Goal: Use online tool/utility: Utilize a website feature to perform a specific function

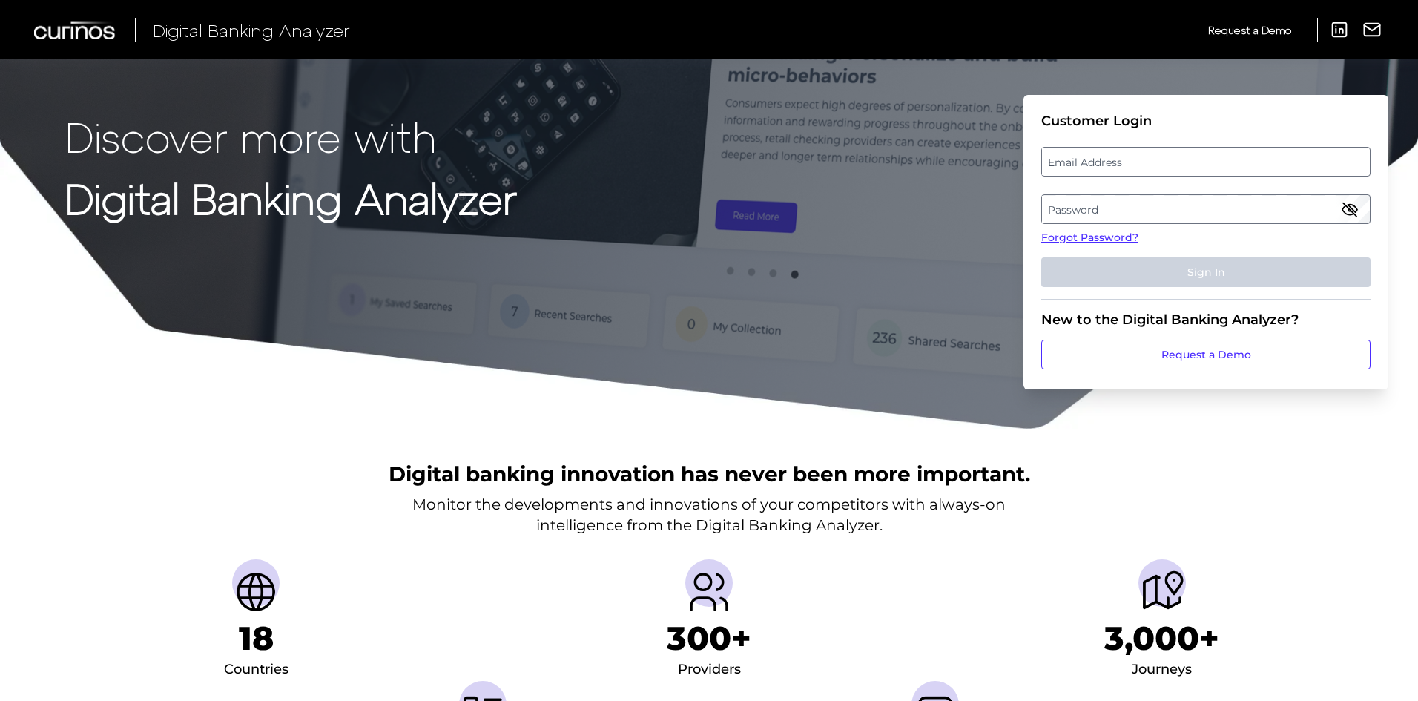
click at [1128, 165] on label "Email Address" at bounding box center [1205, 161] width 327 height 27
click at [1128, 165] on input "email" at bounding box center [1205, 162] width 329 height 30
type input "[PERSON_NAME][EMAIL_ADDRESS][PERSON_NAME][DOMAIN_NAME]"
click at [1349, 205] on icon "button" at bounding box center [1349, 209] width 18 height 18
click at [1291, 204] on label "Password" at bounding box center [1205, 209] width 327 height 27
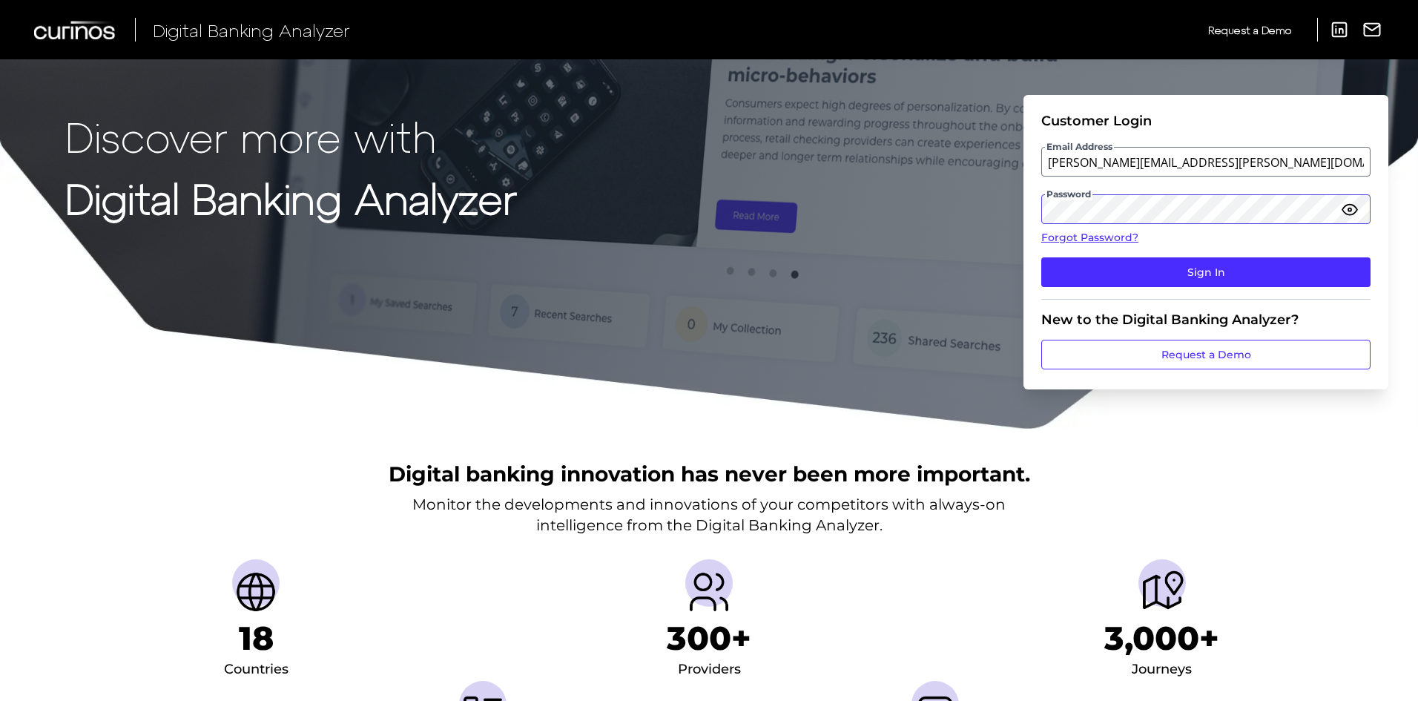
click at [1041, 257] on button "Sign In" at bounding box center [1205, 272] width 329 height 30
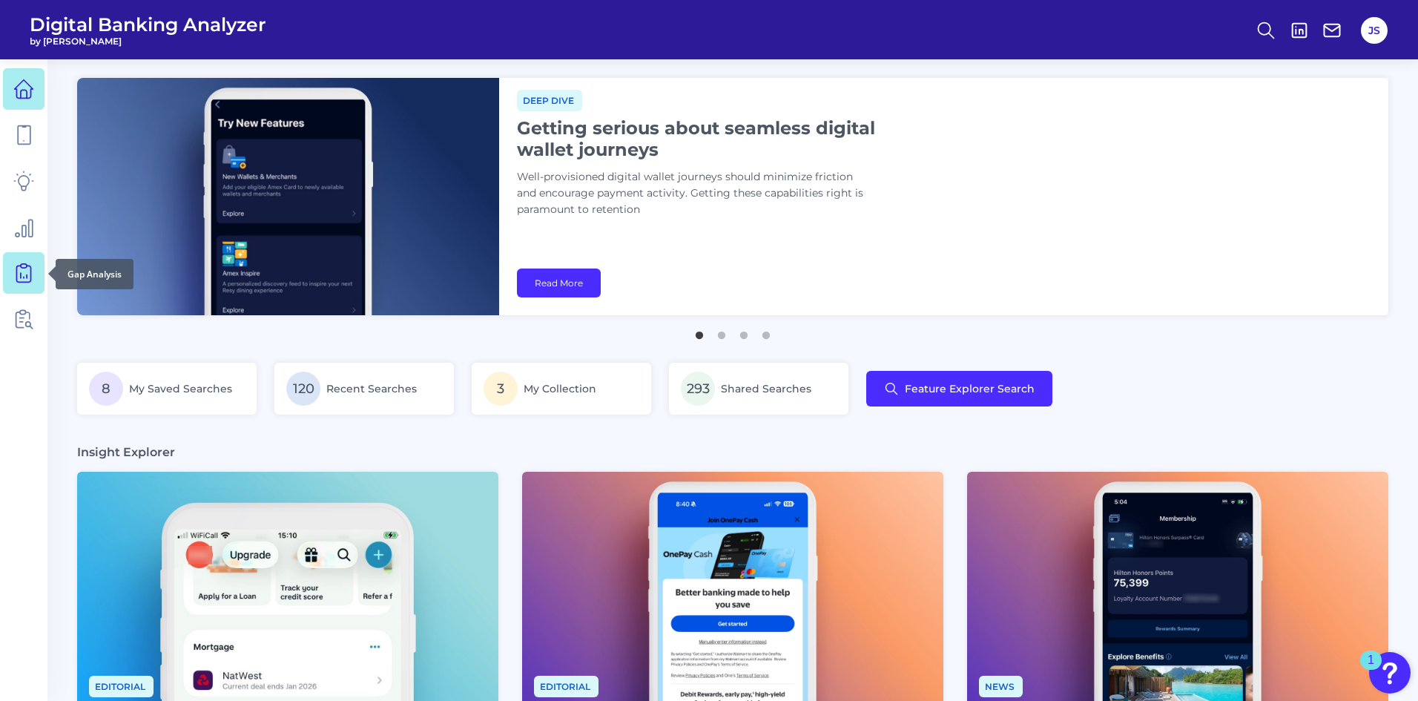
click at [28, 273] on icon at bounding box center [23, 272] width 21 height 21
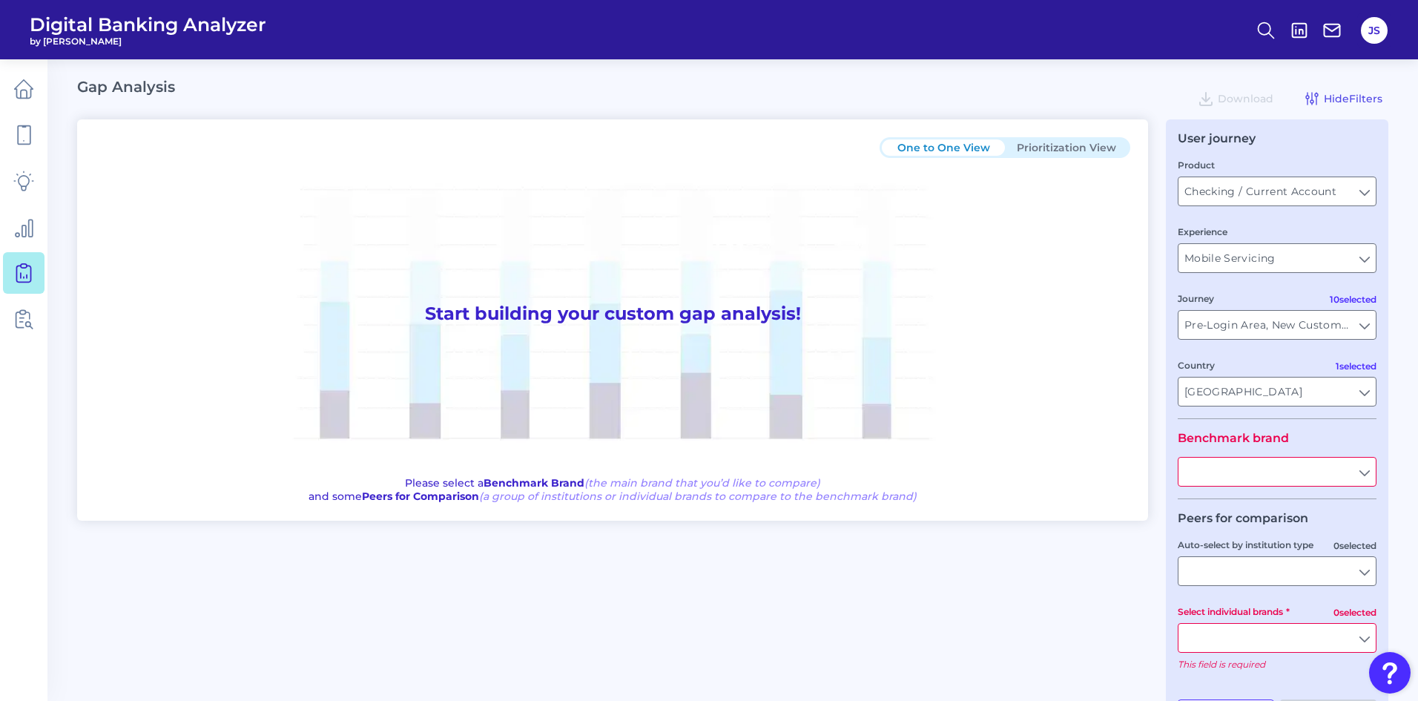
type input "All Journeys"
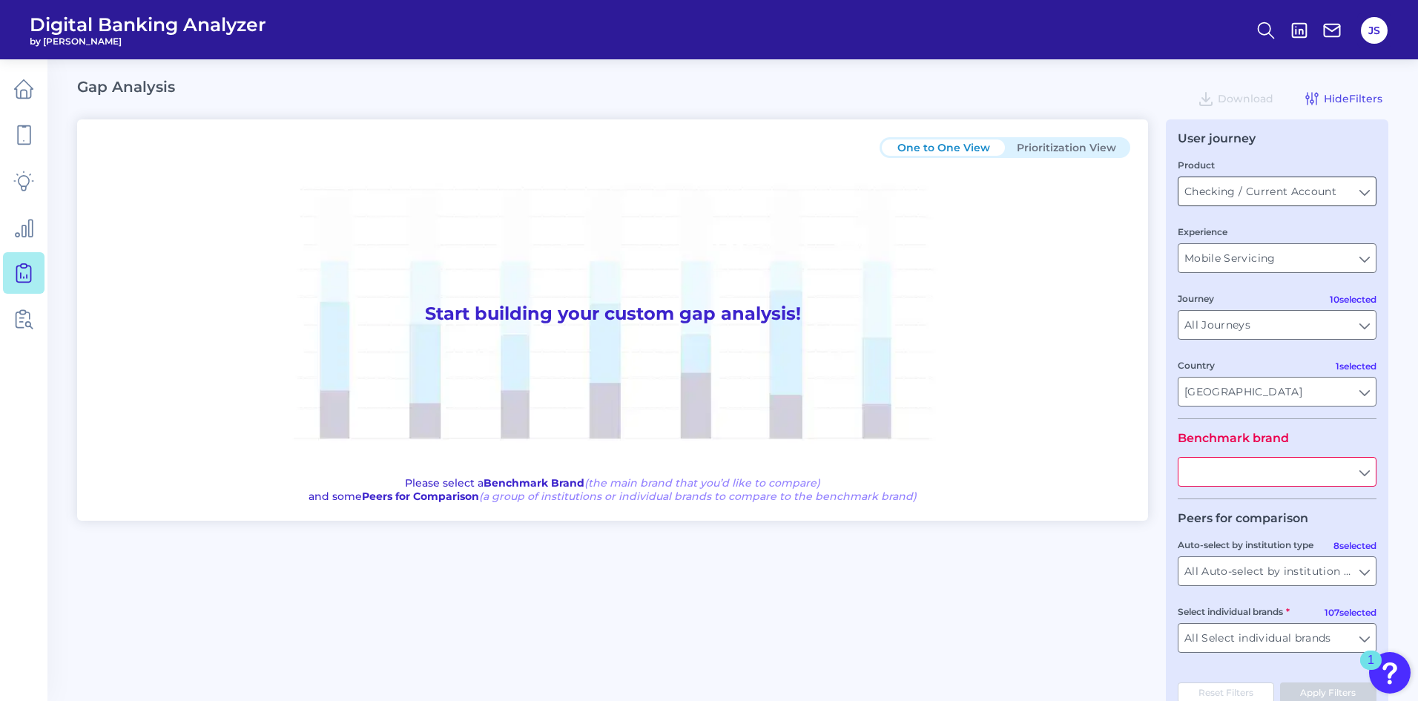
click at [1287, 196] on input "Checking / Current Account" at bounding box center [1276, 191] width 197 height 28
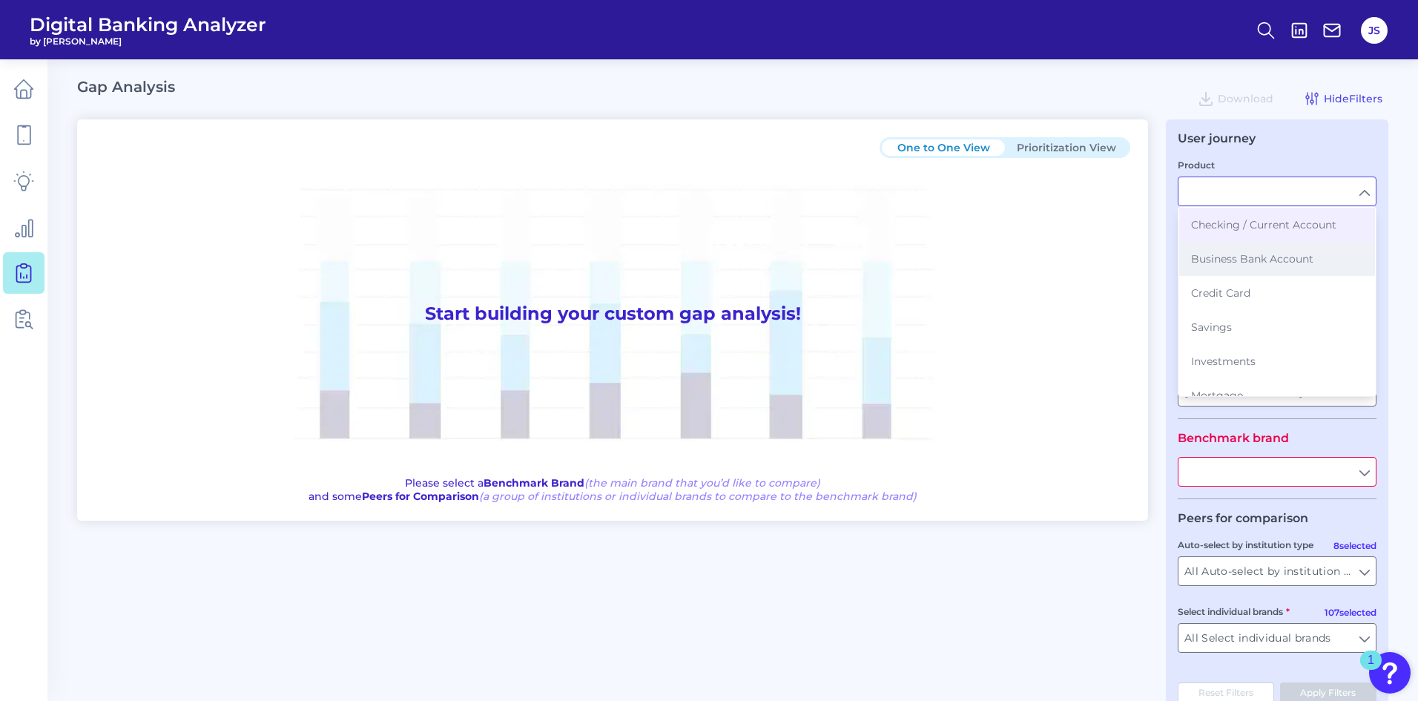
click at [1221, 256] on span "Business Bank Account" at bounding box center [1252, 258] width 122 height 13
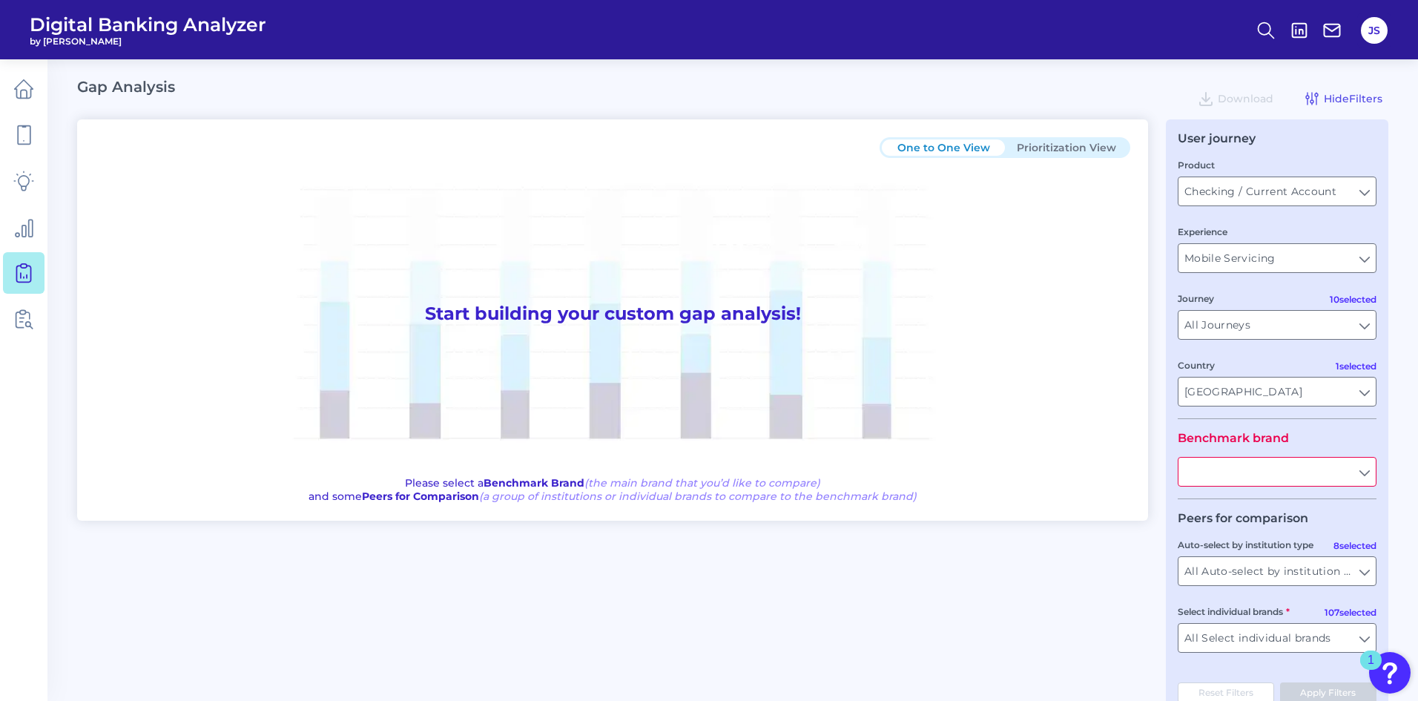
type input "Business Bank Account"
click at [1211, 255] on input "Mobile Servicing" at bounding box center [1276, 258] width 197 height 28
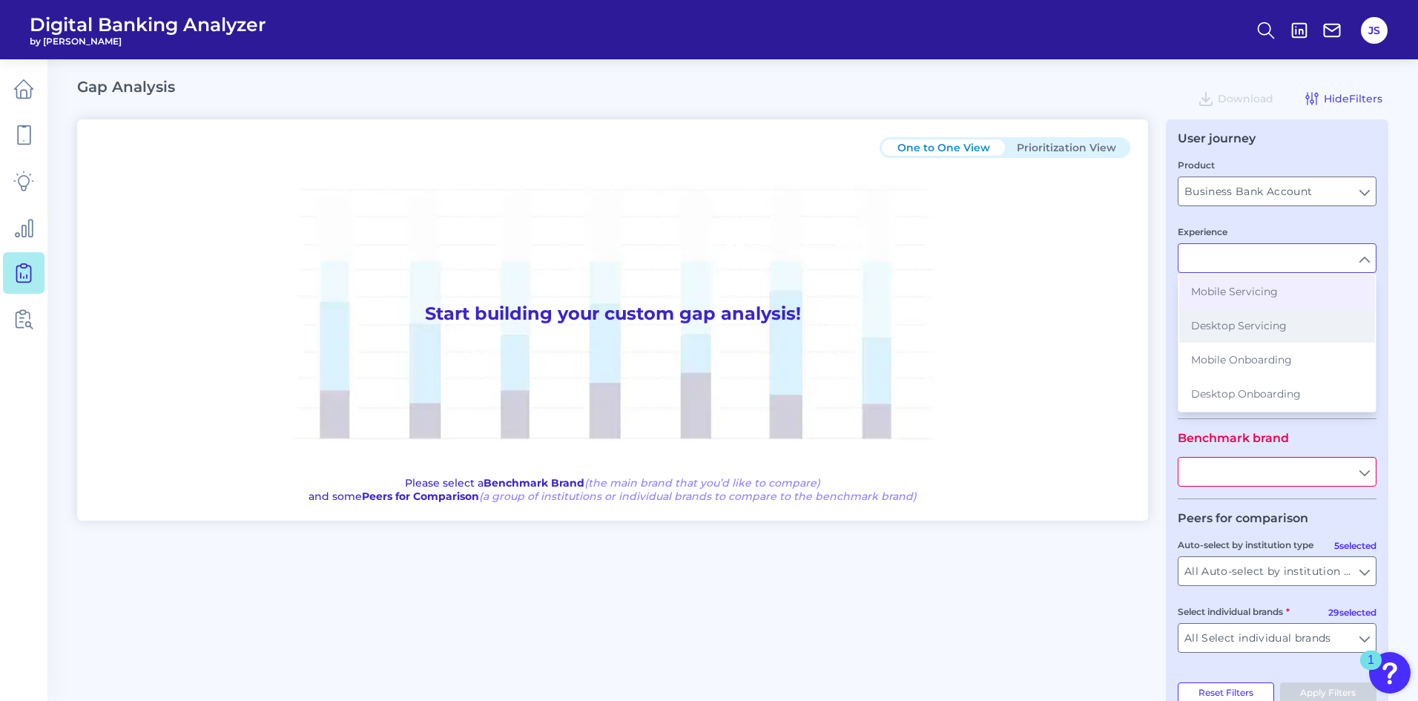
click at [1214, 329] on span "Desktop Servicing" at bounding box center [1239, 325] width 96 height 13
type input "Desktop Servicing"
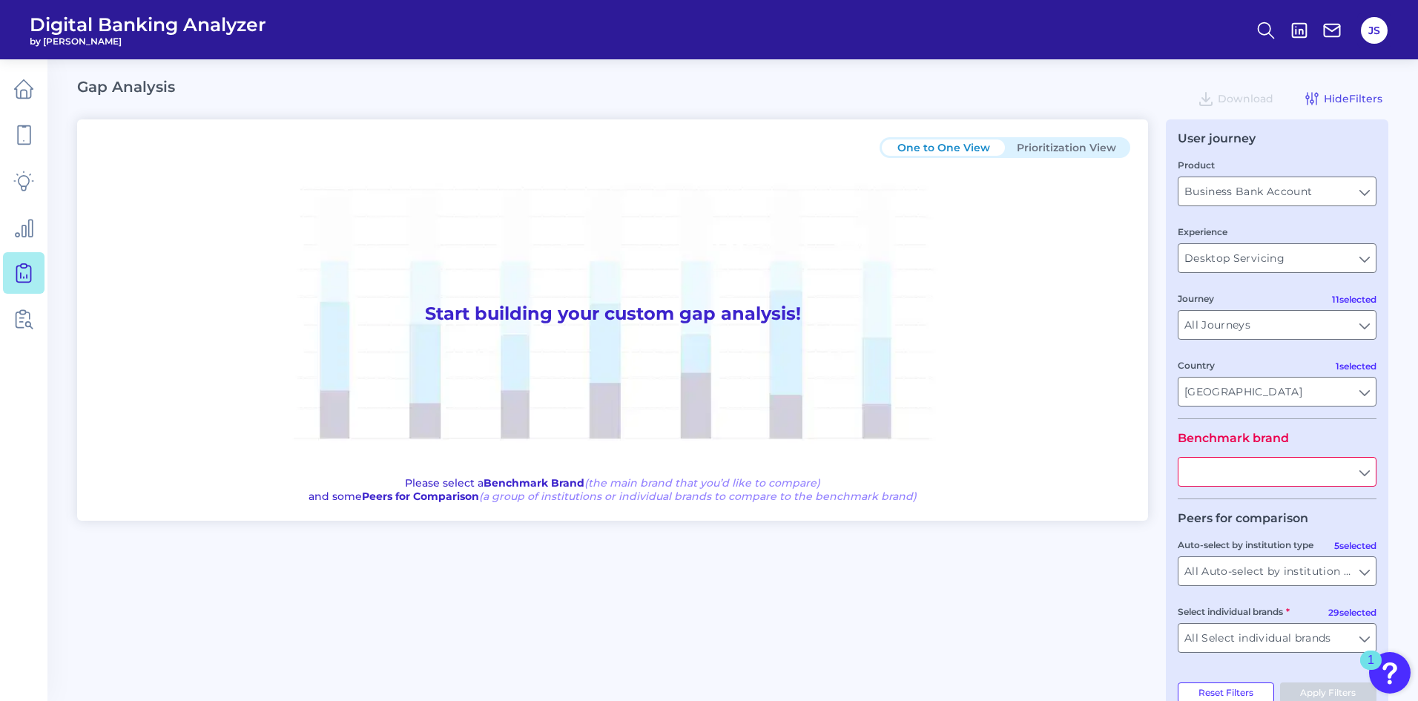
click at [1214, 329] on input "All Journeys" at bounding box center [1276, 325] width 197 height 28
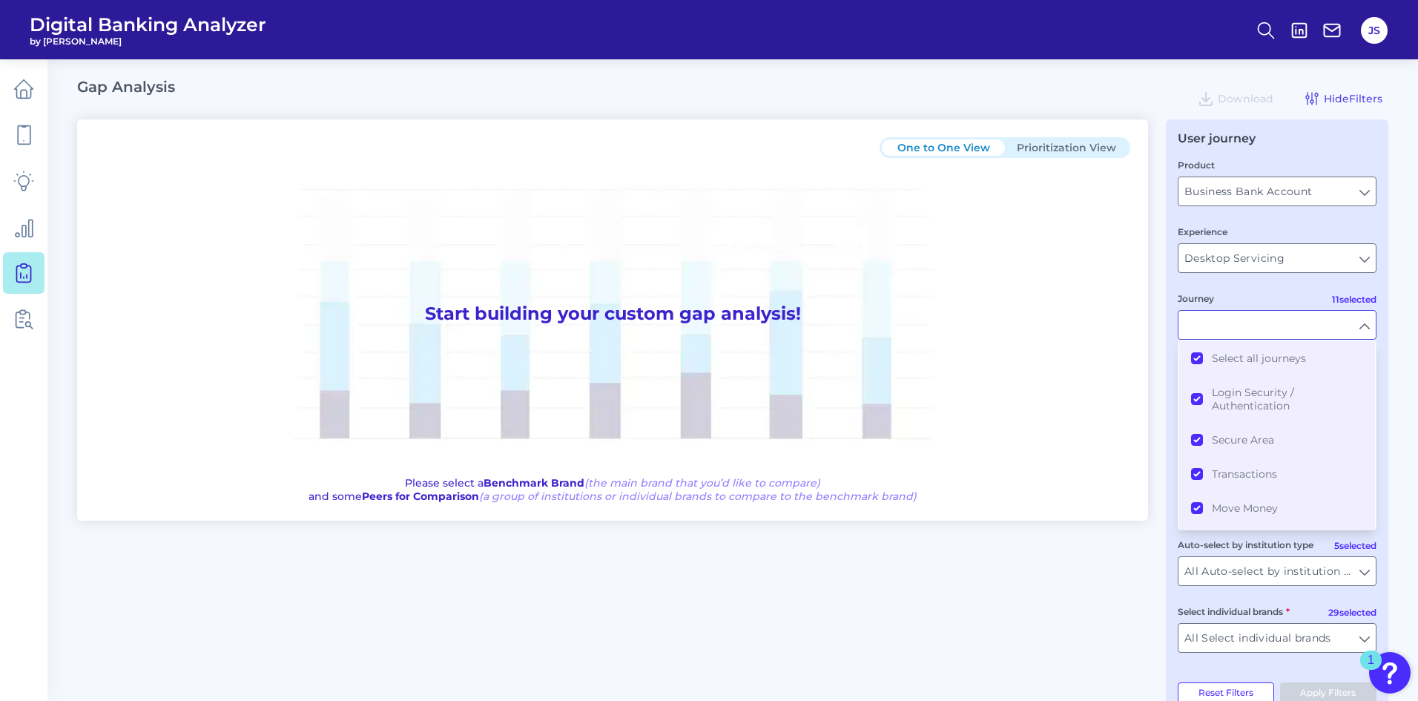
click at [1211, 328] on input "Journey" at bounding box center [1276, 325] width 197 height 28
type input "All Journeys"
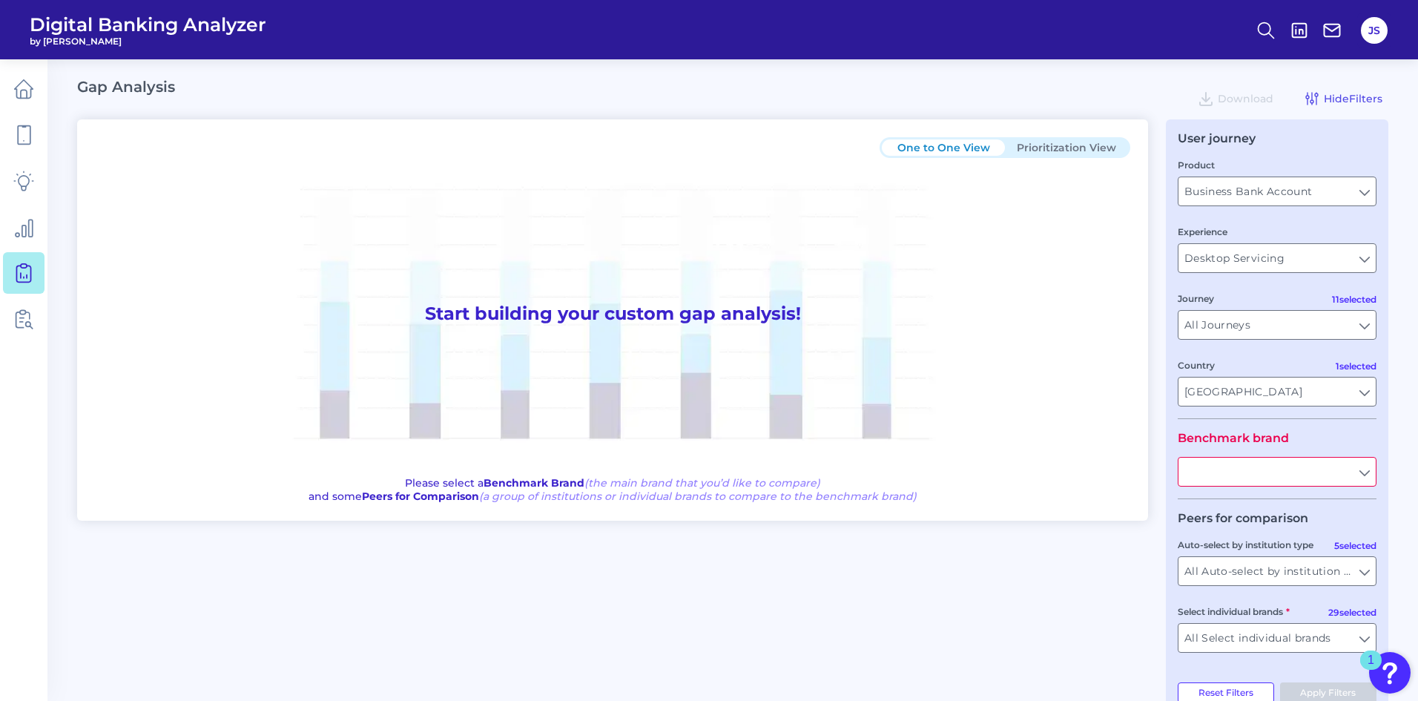
click at [1225, 462] on input "text" at bounding box center [1276, 471] width 197 height 28
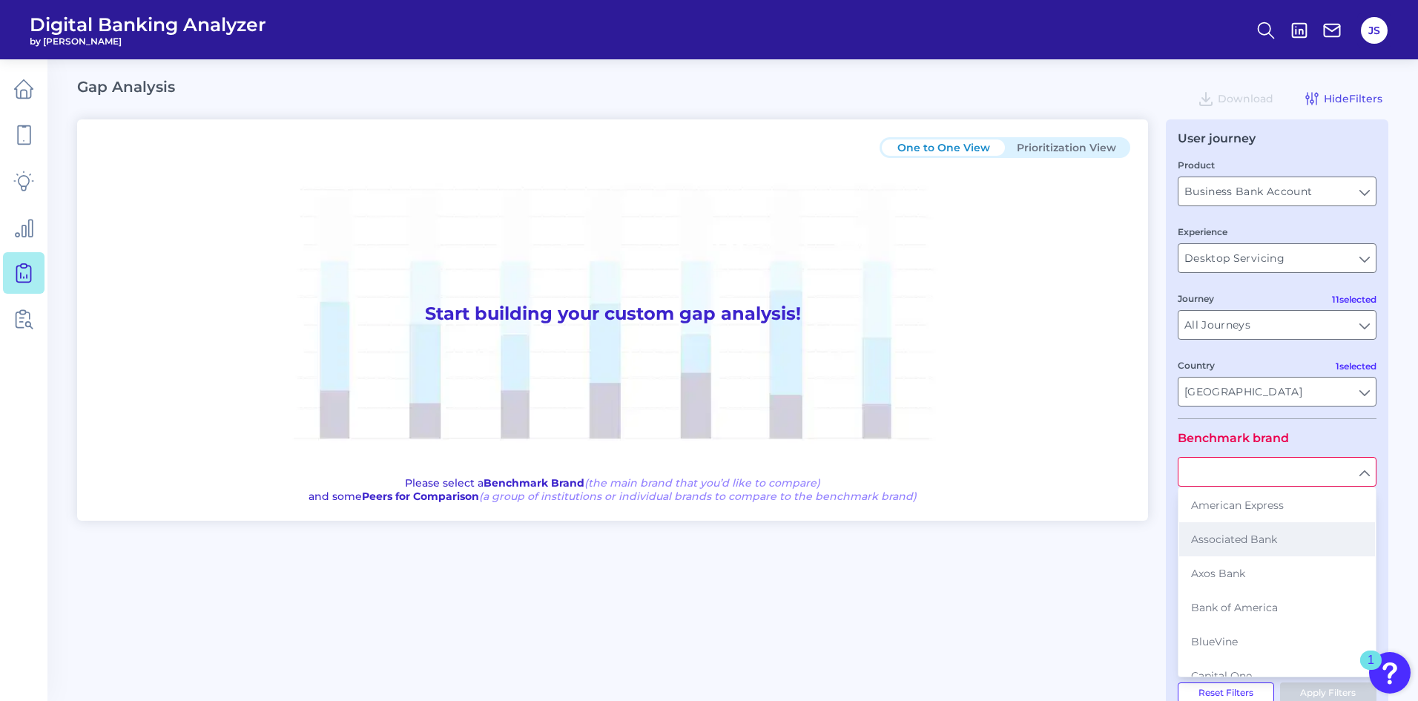
scroll to position [74, 0]
click at [1241, 606] on span "Capital One" at bounding box center [1221, 601] width 61 height 13
type input "Capital One"
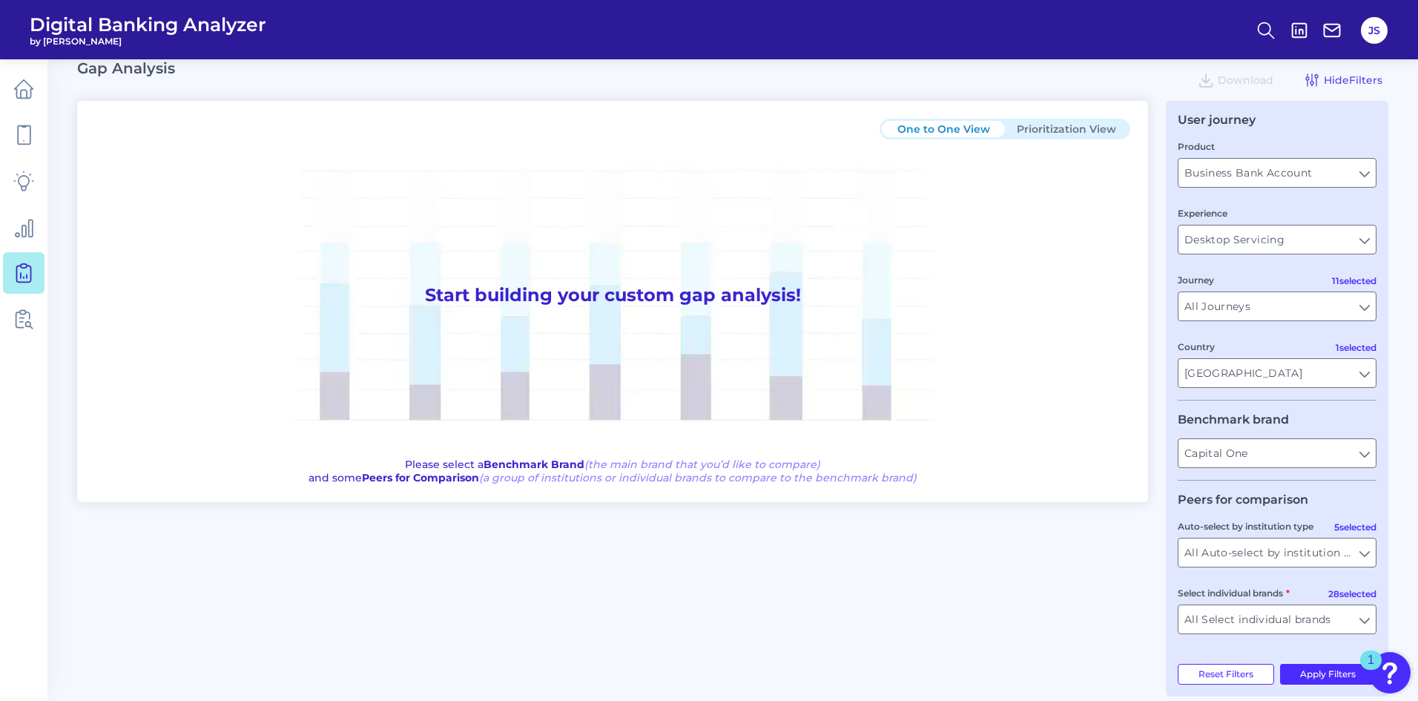
scroll to position [36, 0]
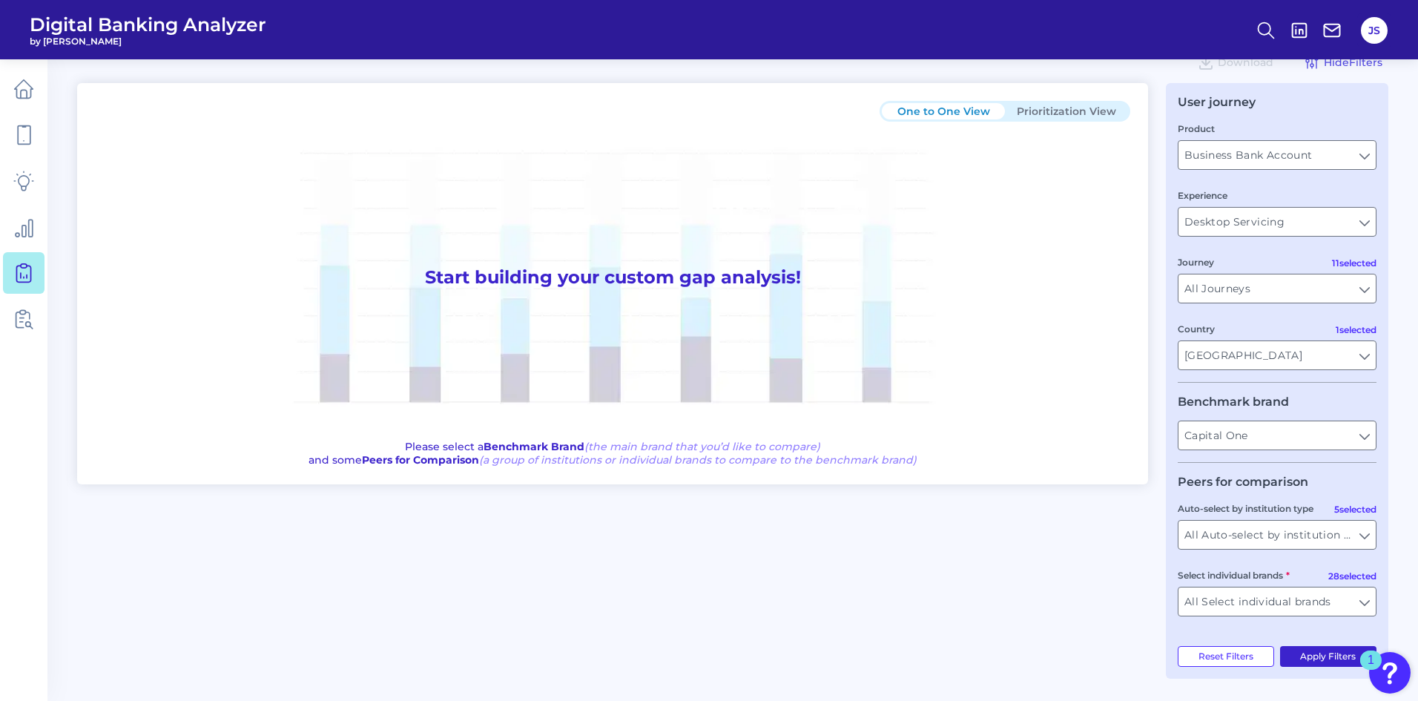
click at [1330, 662] on button "Apply Filters" at bounding box center [1328, 656] width 97 height 21
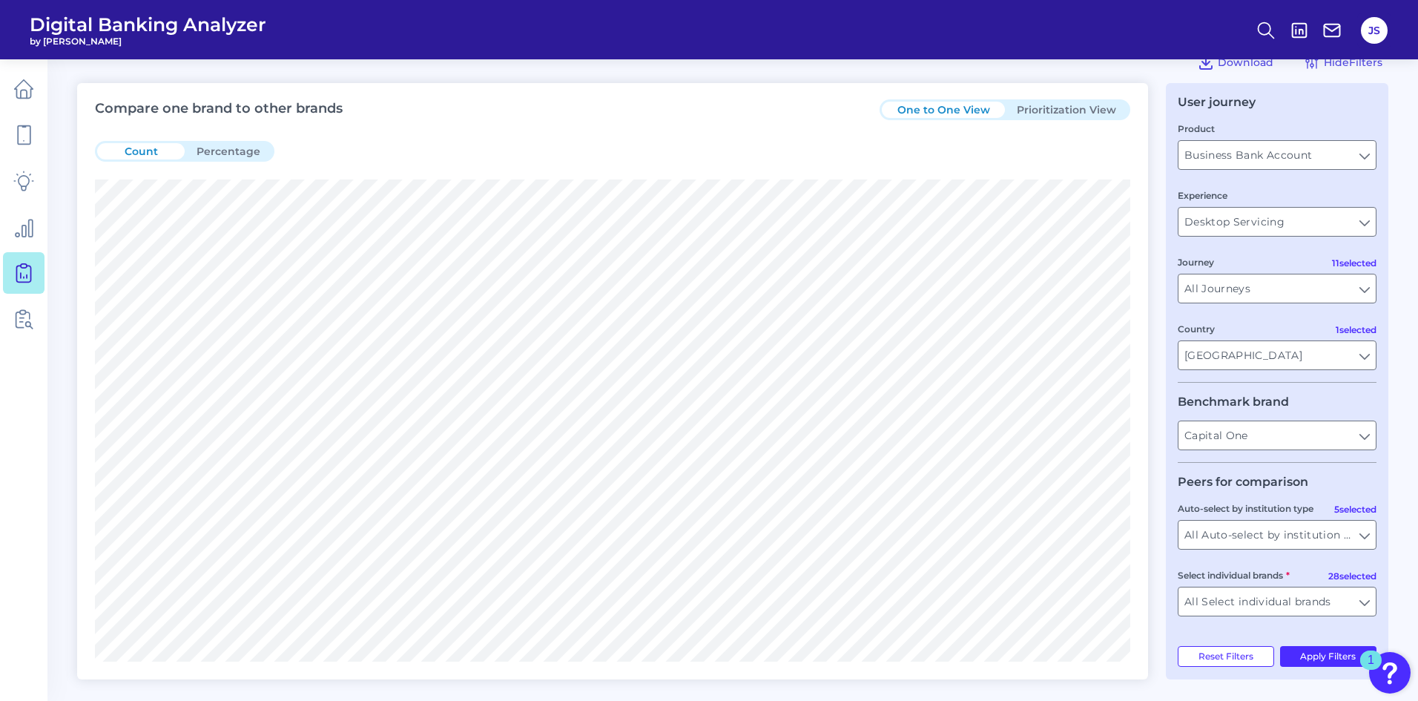
click at [1078, 116] on button "Prioritization View" at bounding box center [1066, 110] width 123 height 16
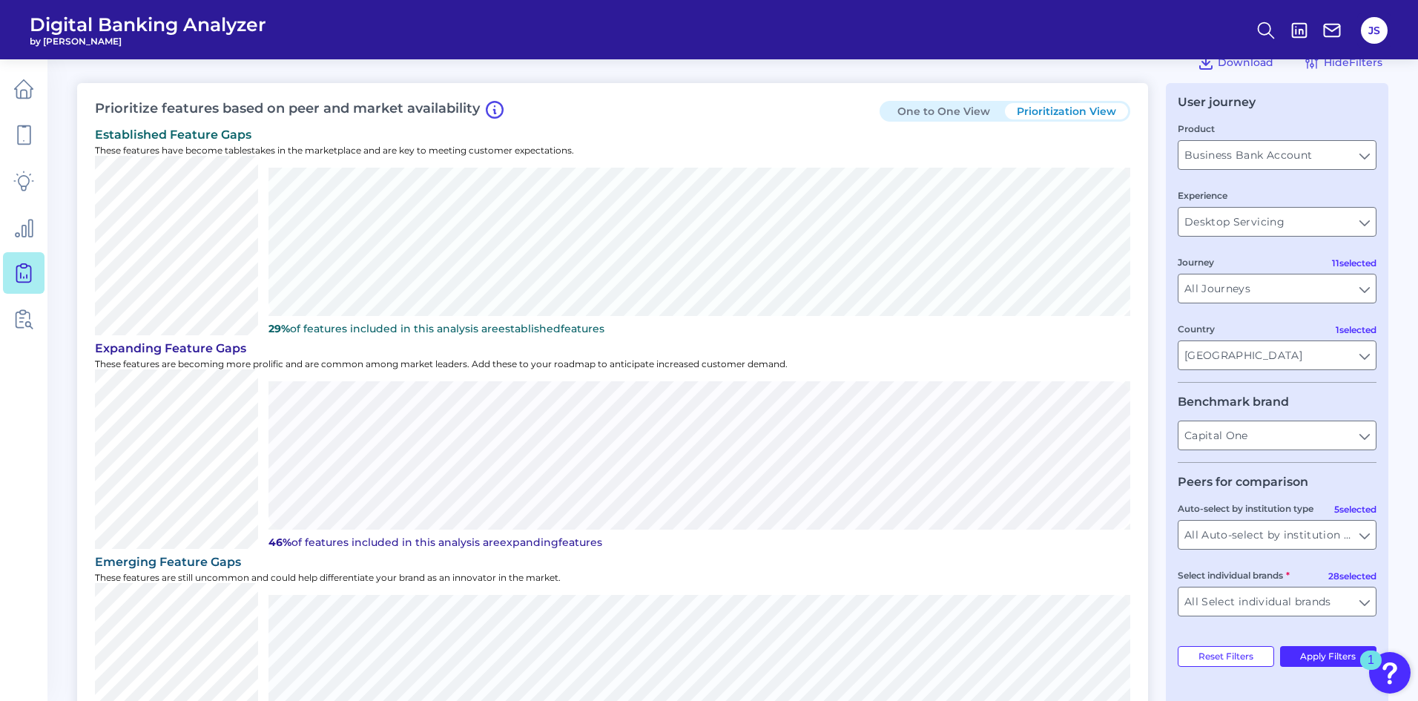
click at [979, 106] on button "One to One View" at bounding box center [943, 111] width 123 height 16
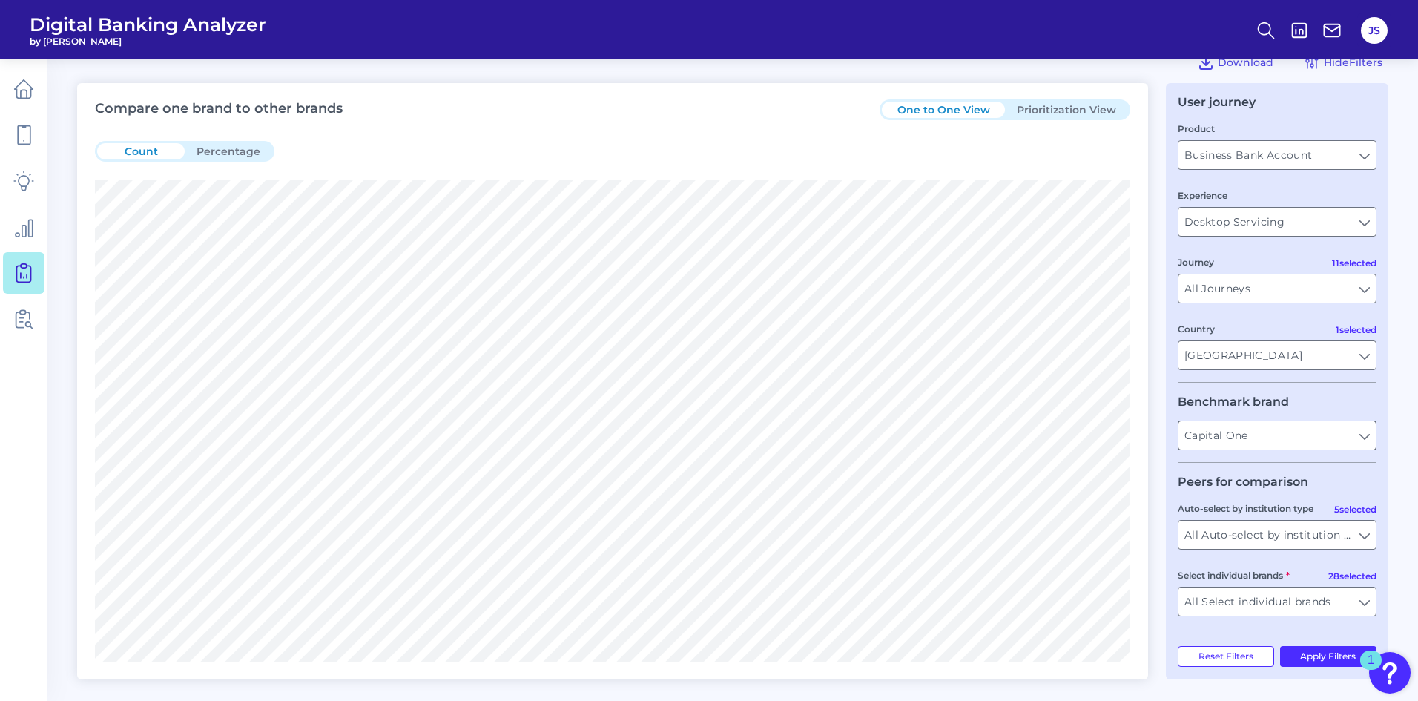
click at [1269, 446] on input "Capital One" at bounding box center [1276, 435] width 197 height 28
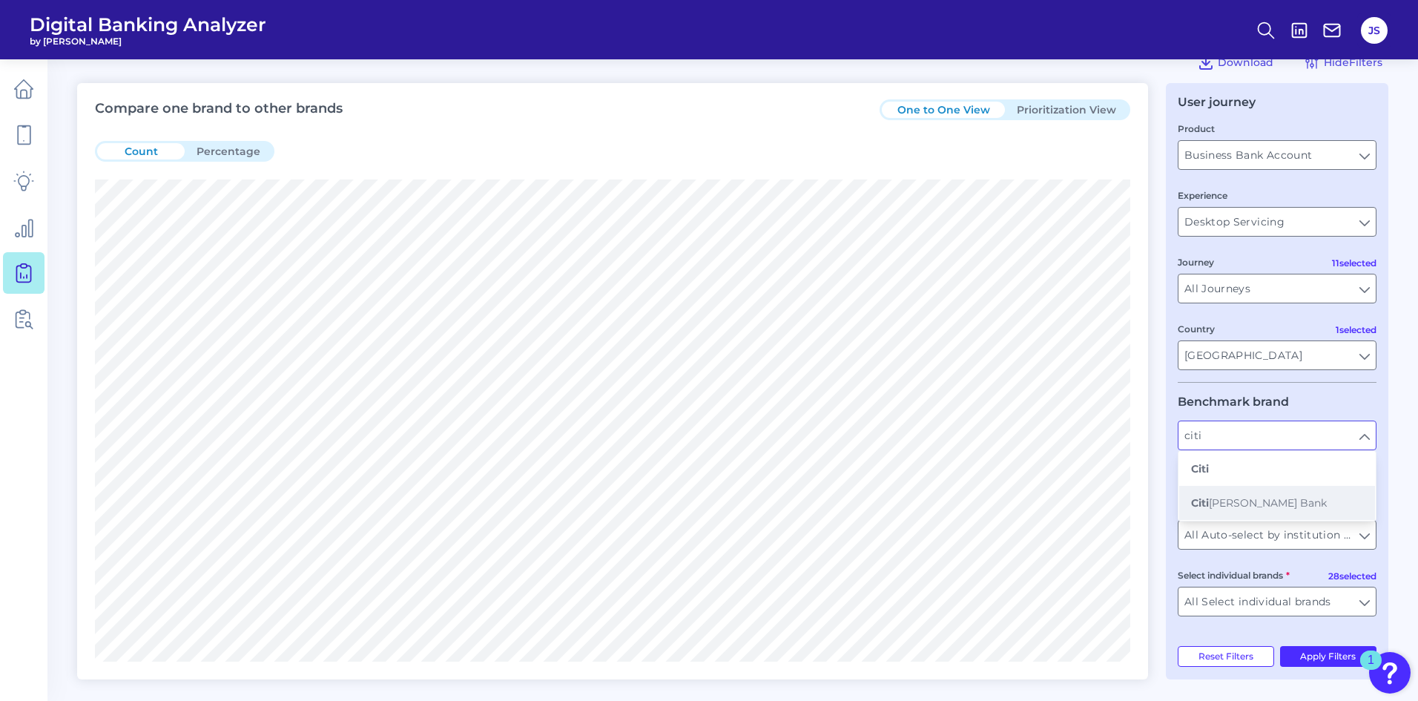
click at [1241, 503] on span "Citi [PERSON_NAME] Bank" at bounding box center [1259, 502] width 136 height 13
type input "Citizens Bank"
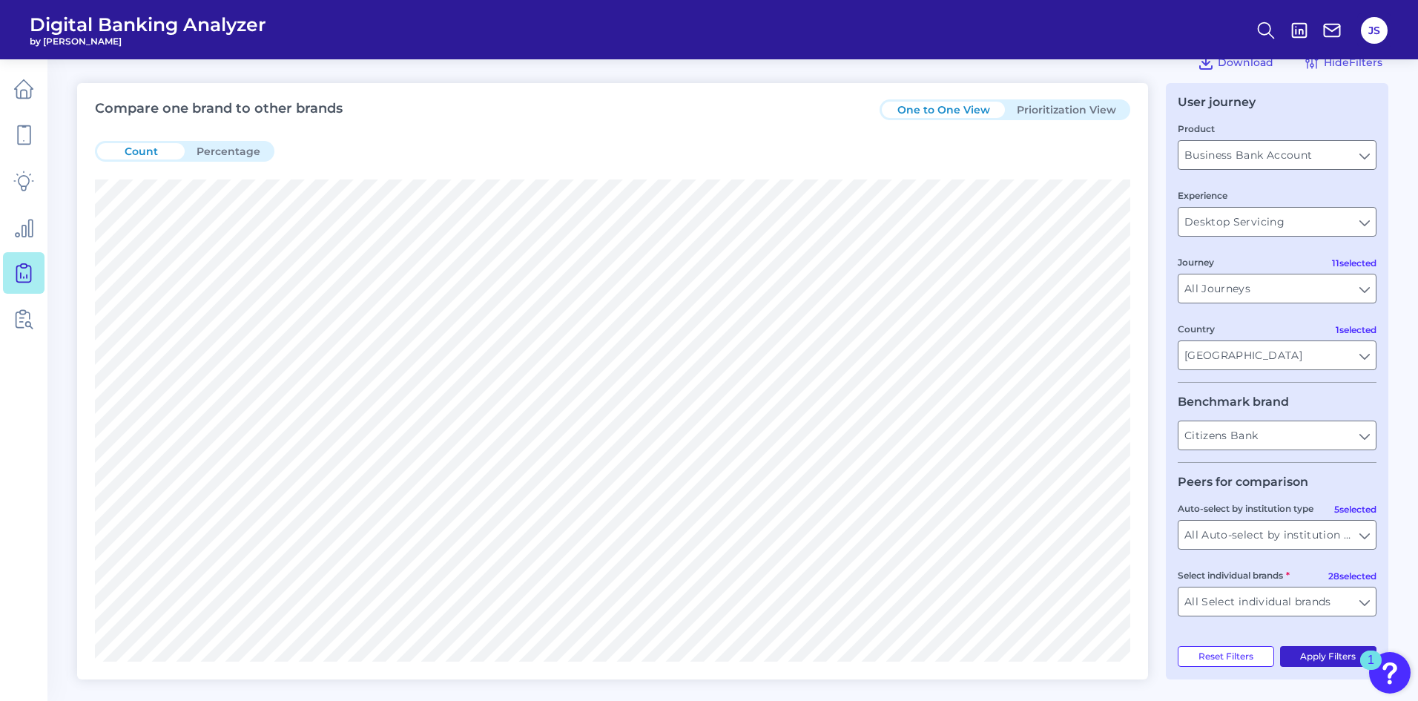
click at [1313, 652] on button "Apply Filters" at bounding box center [1328, 656] width 97 height 21
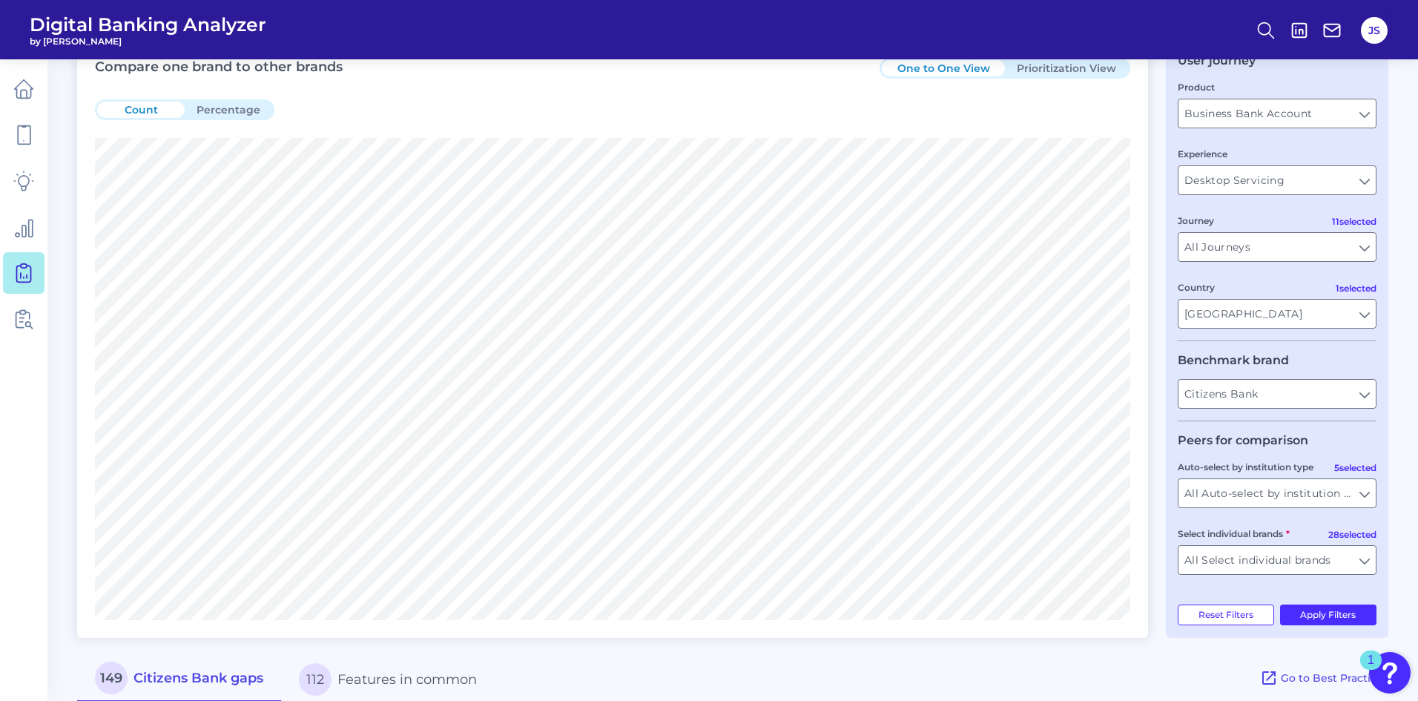
scroll to position [0, 0]
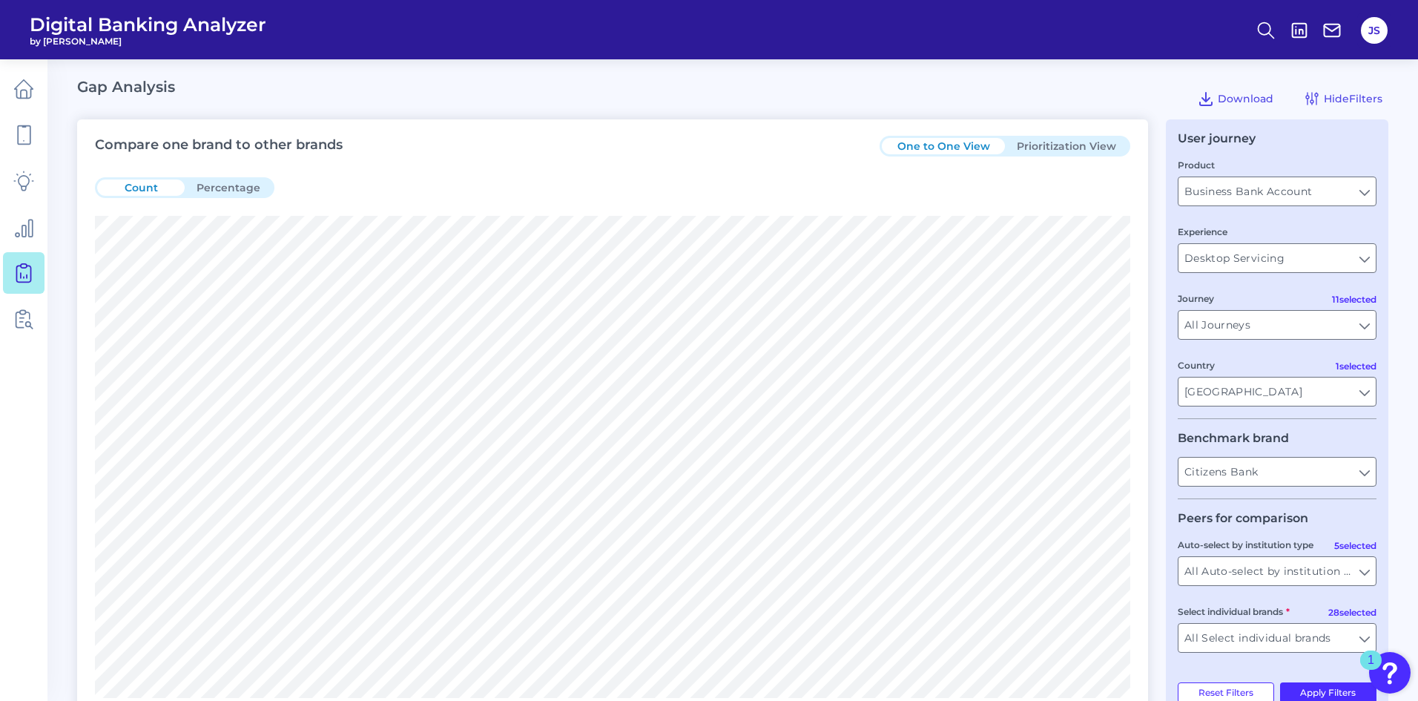
click at [1077, 145] on button "Prioritization View" at bounding box center [1066, 146] width 123 height 16
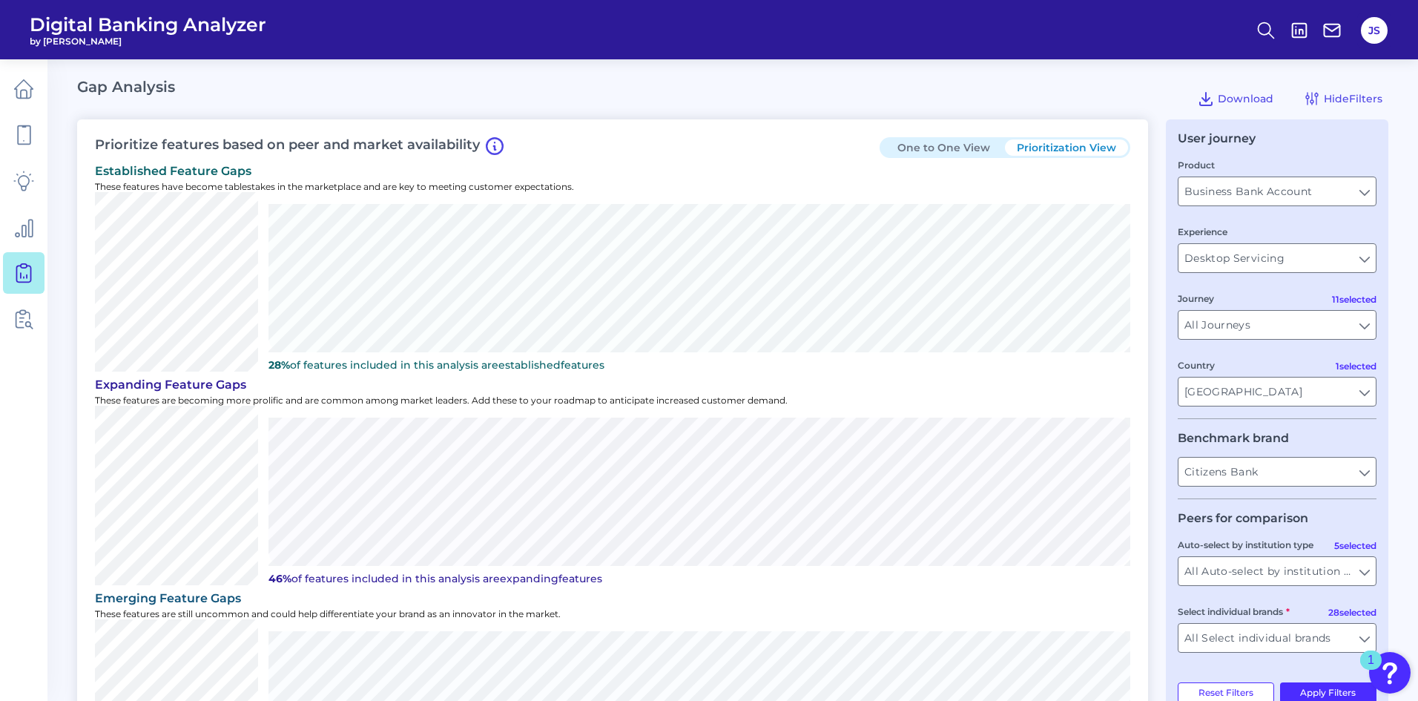
click at [951, 142] on button "One to One View" at bounding box center [943, 147] width 123 height 16
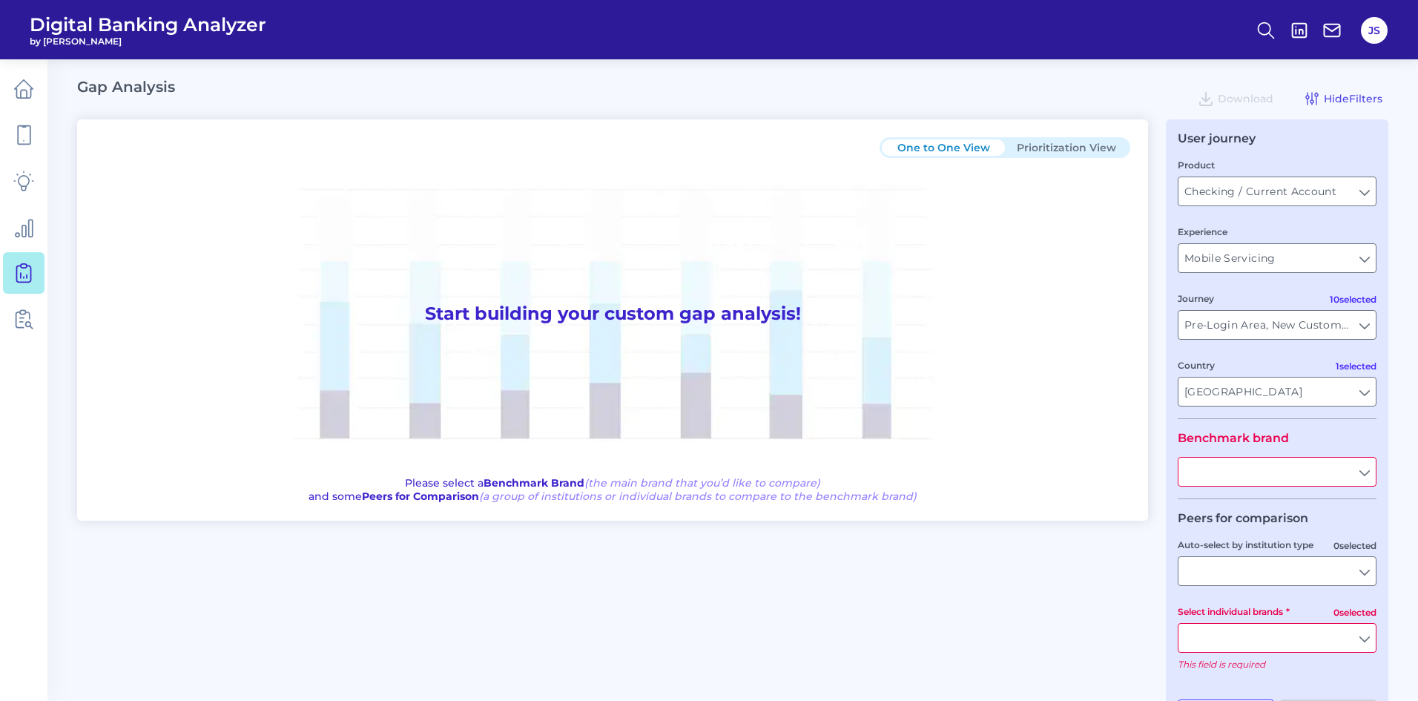
type input "All Journeys"
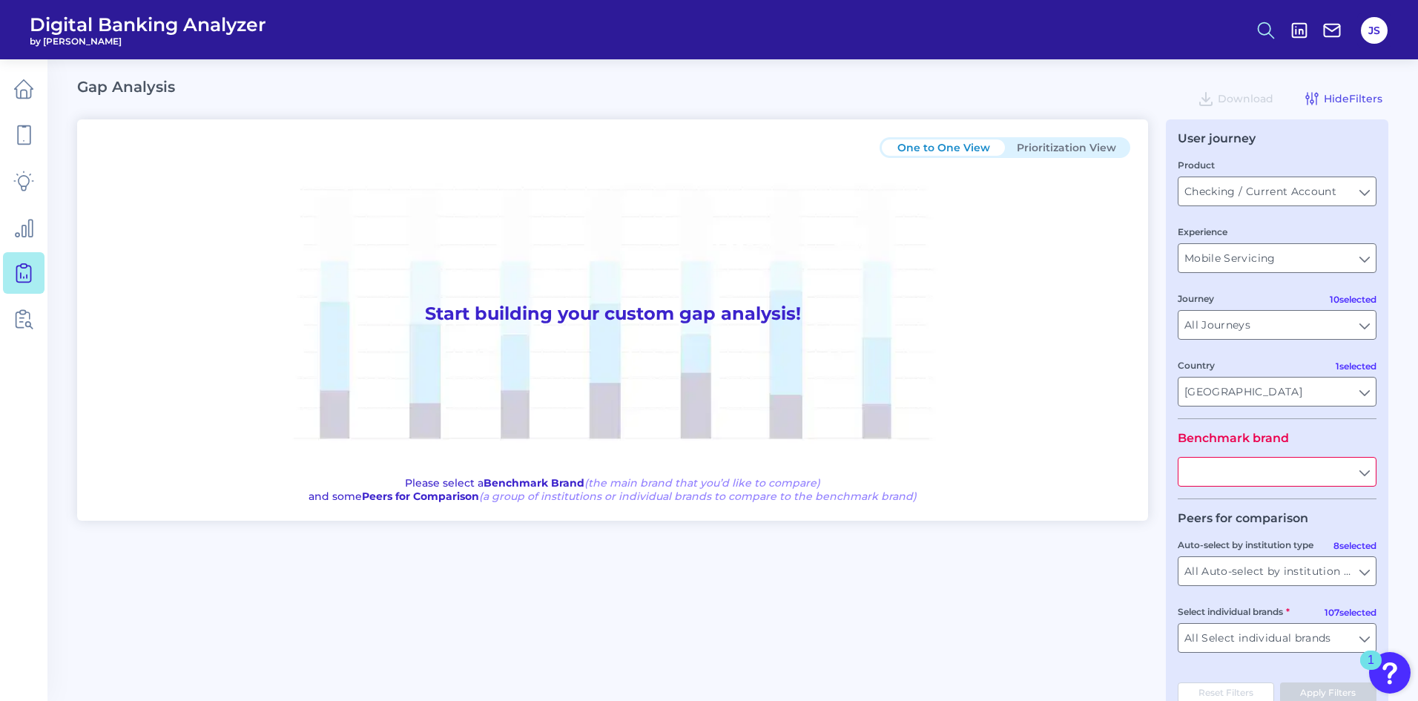
click at [1265, 21] on icon at bounding box center [1265, 30] width 21 height 21
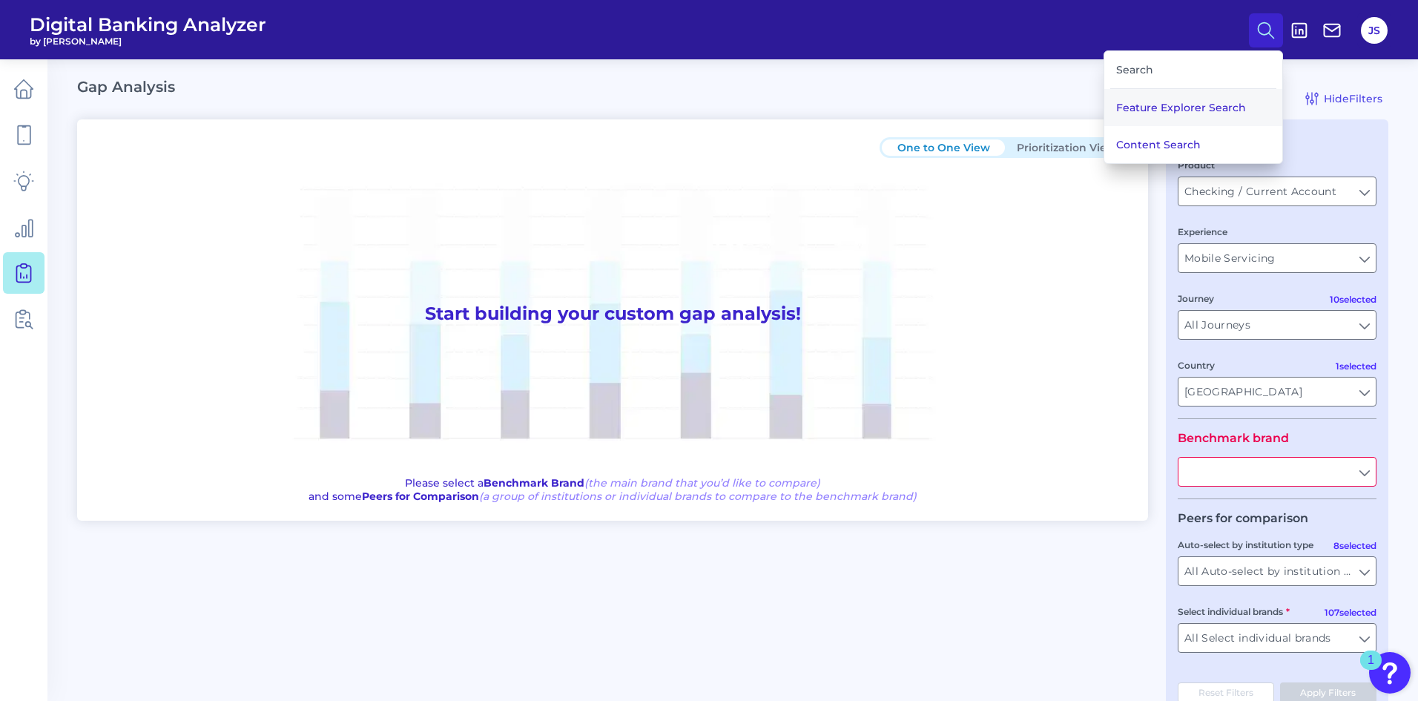
click at [1162, 106] on button "Feature Explorer Search" at bounding box center [1193, 107] width 178 height 37
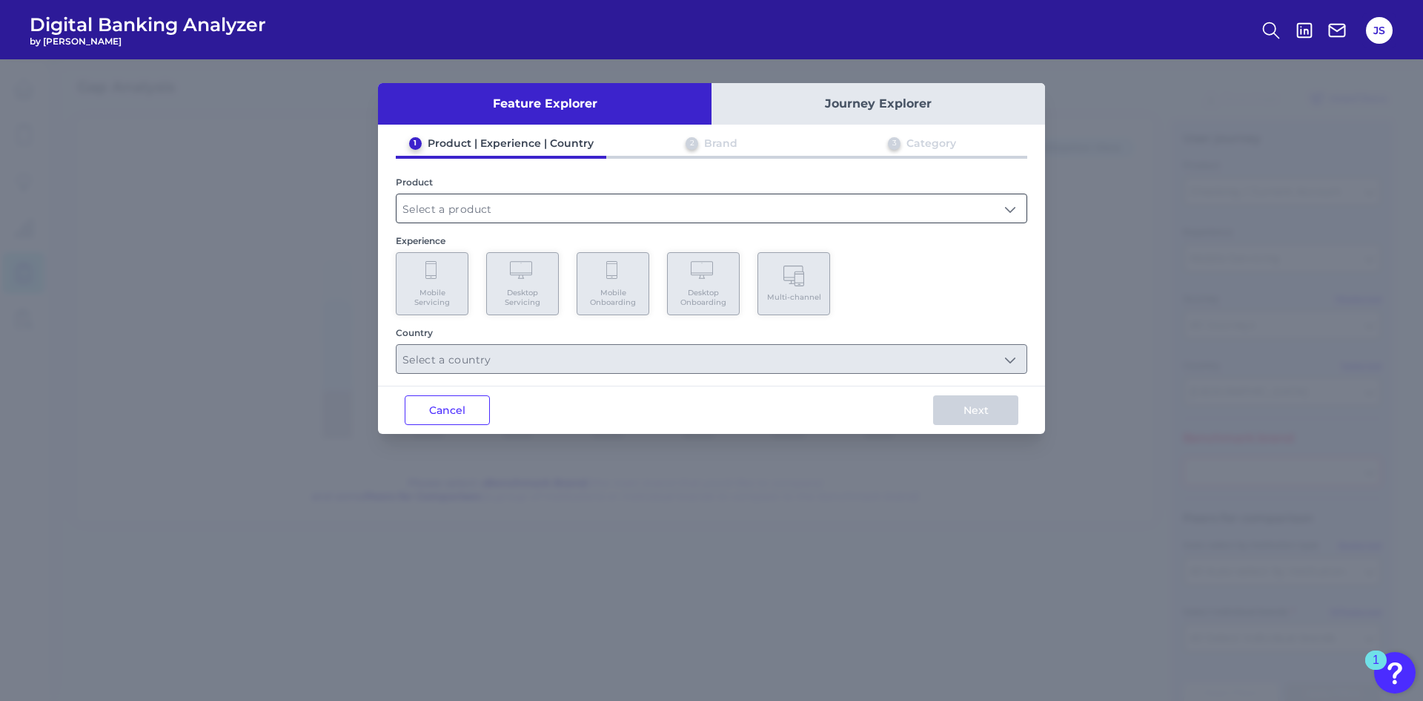
click at [523, 205] on input "text" at bounding box center [712, 208] width 630 height 28
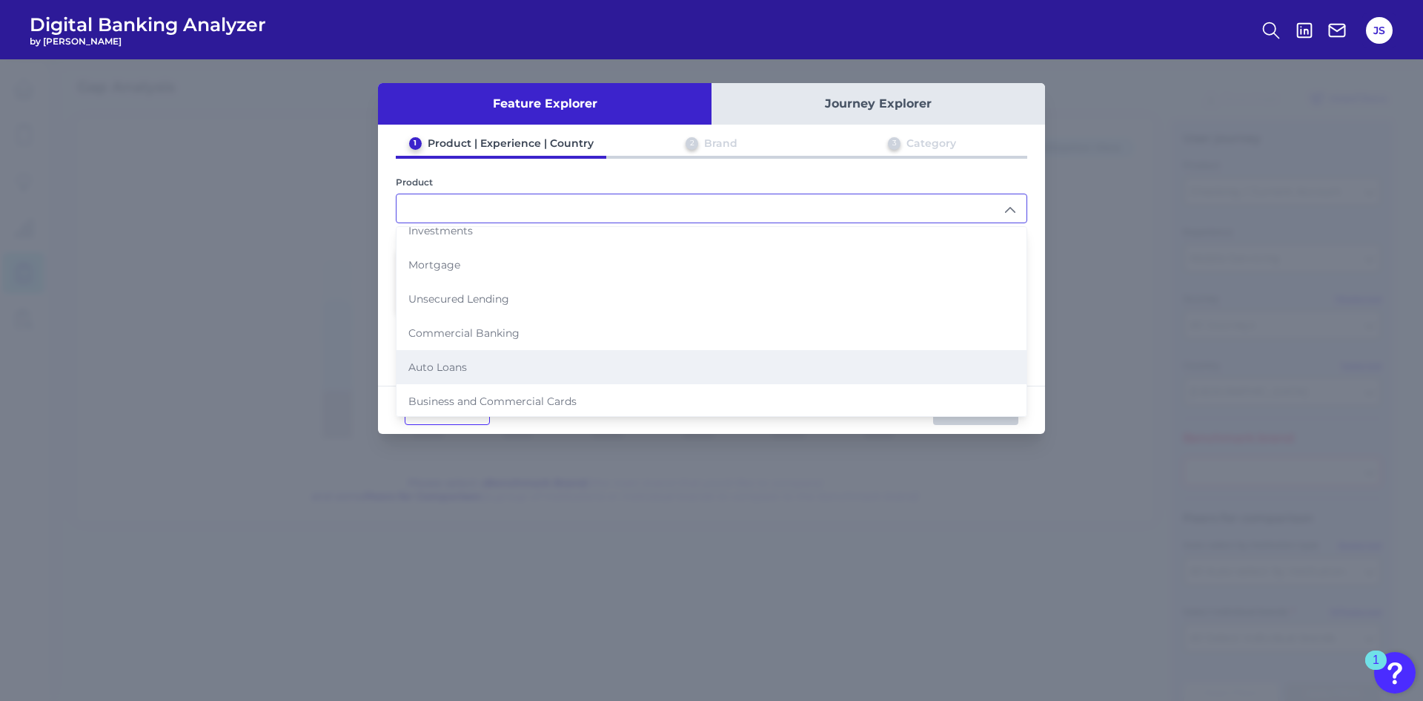
scroll to position [152, 0]
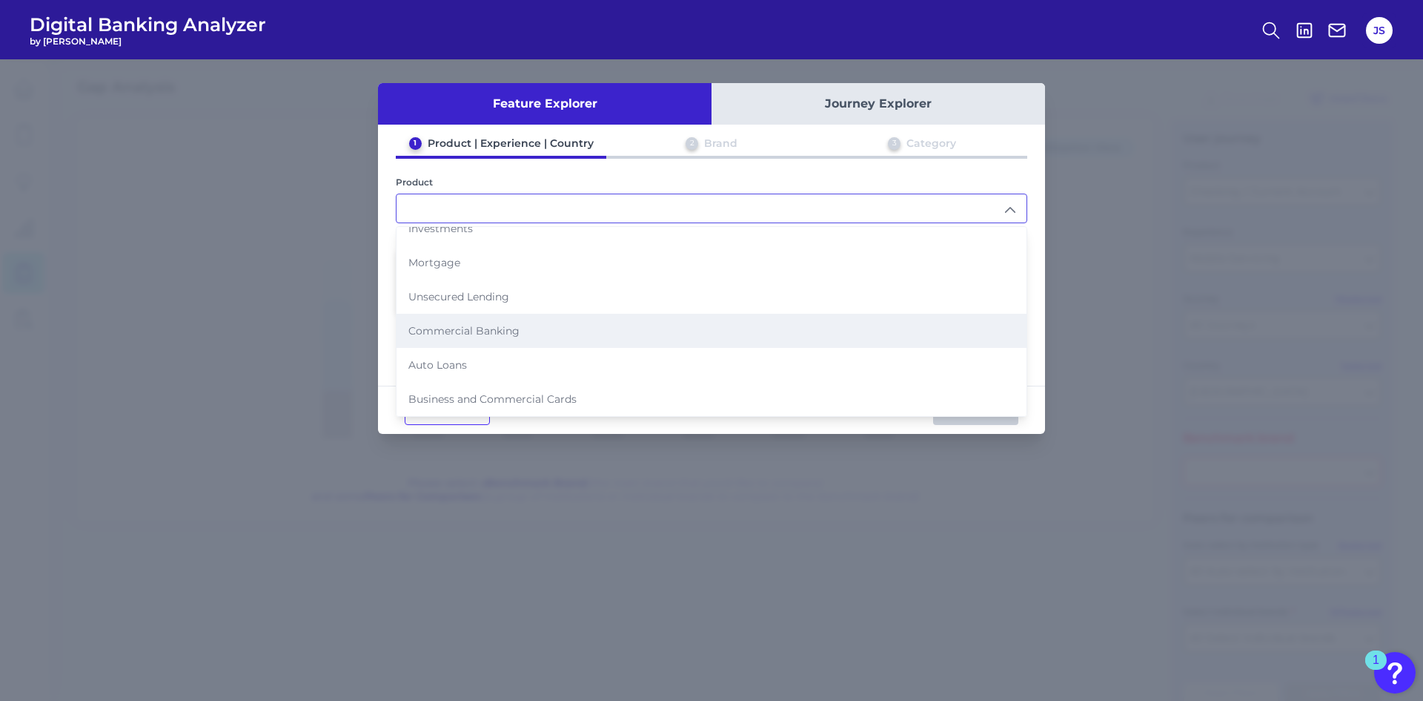
click at [447, 323] on li "Commercial Banking" at bounding box center [712, 331] width 630 height 34
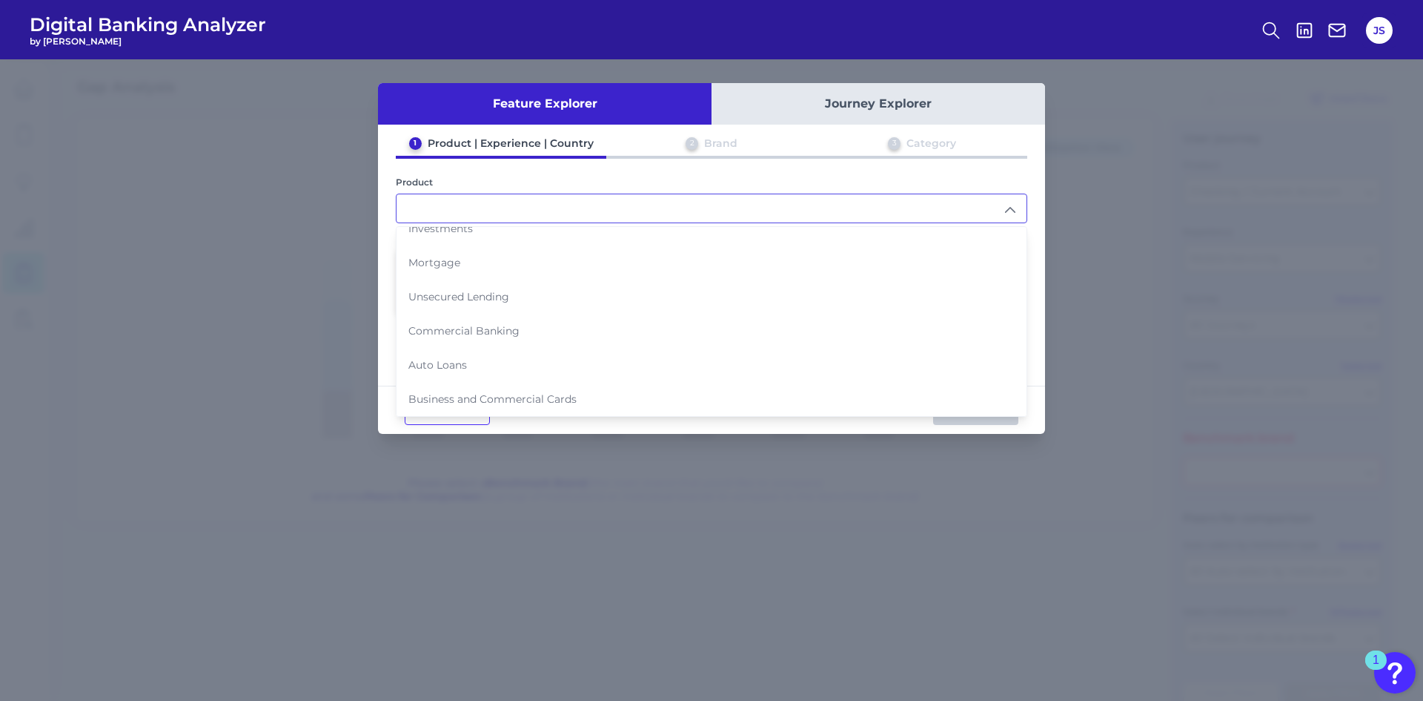
type input "Commercial Banking"
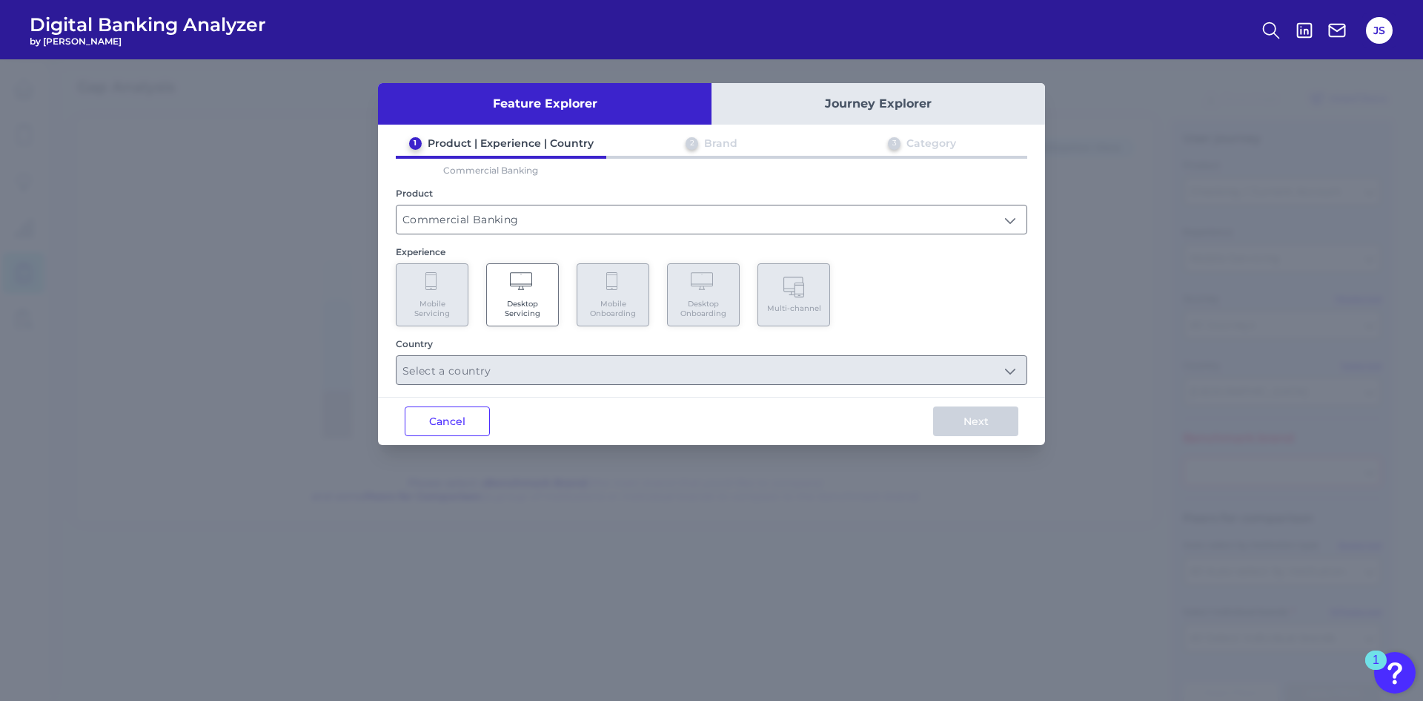
click at [517, 299] on span "Desktop Servicing" at bounding box center [523, 308] width 56 height 19
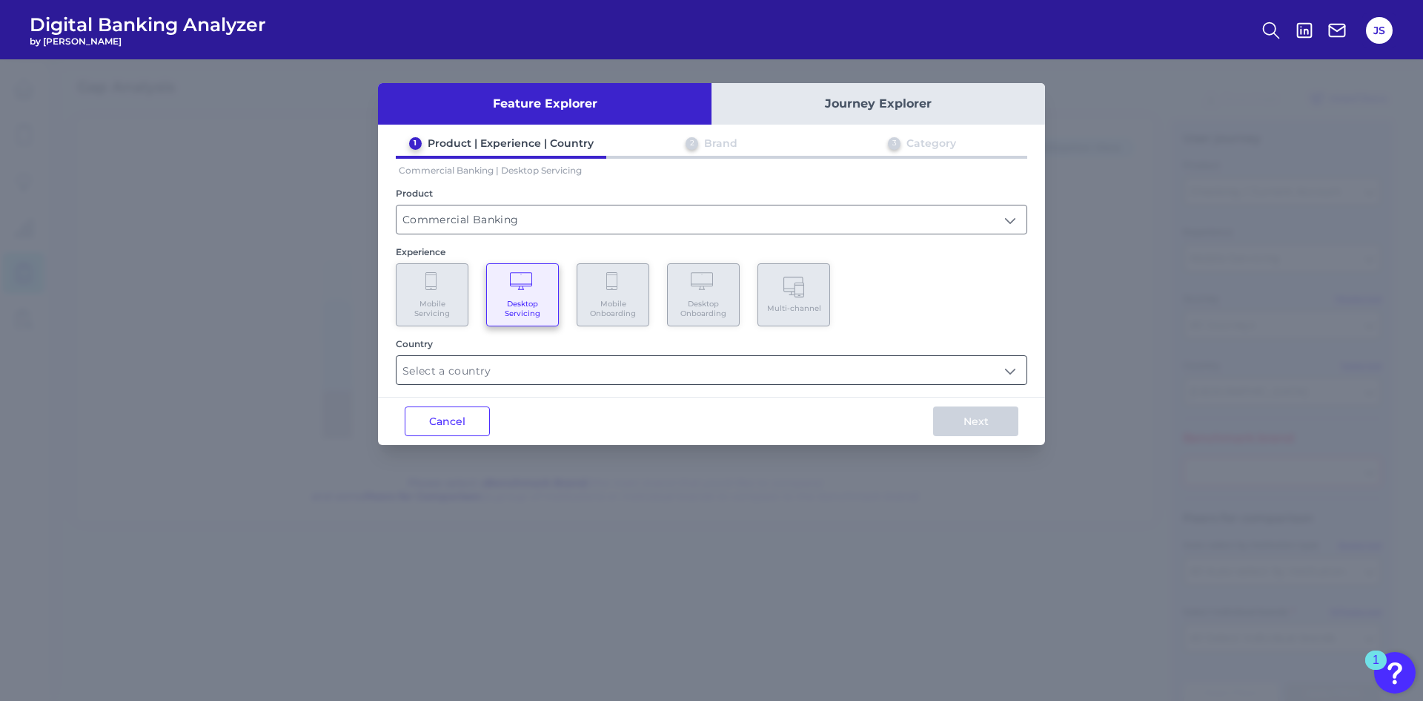
click at [496, 381] on input "text" at bounding box center [712, 370] width 630 height 28
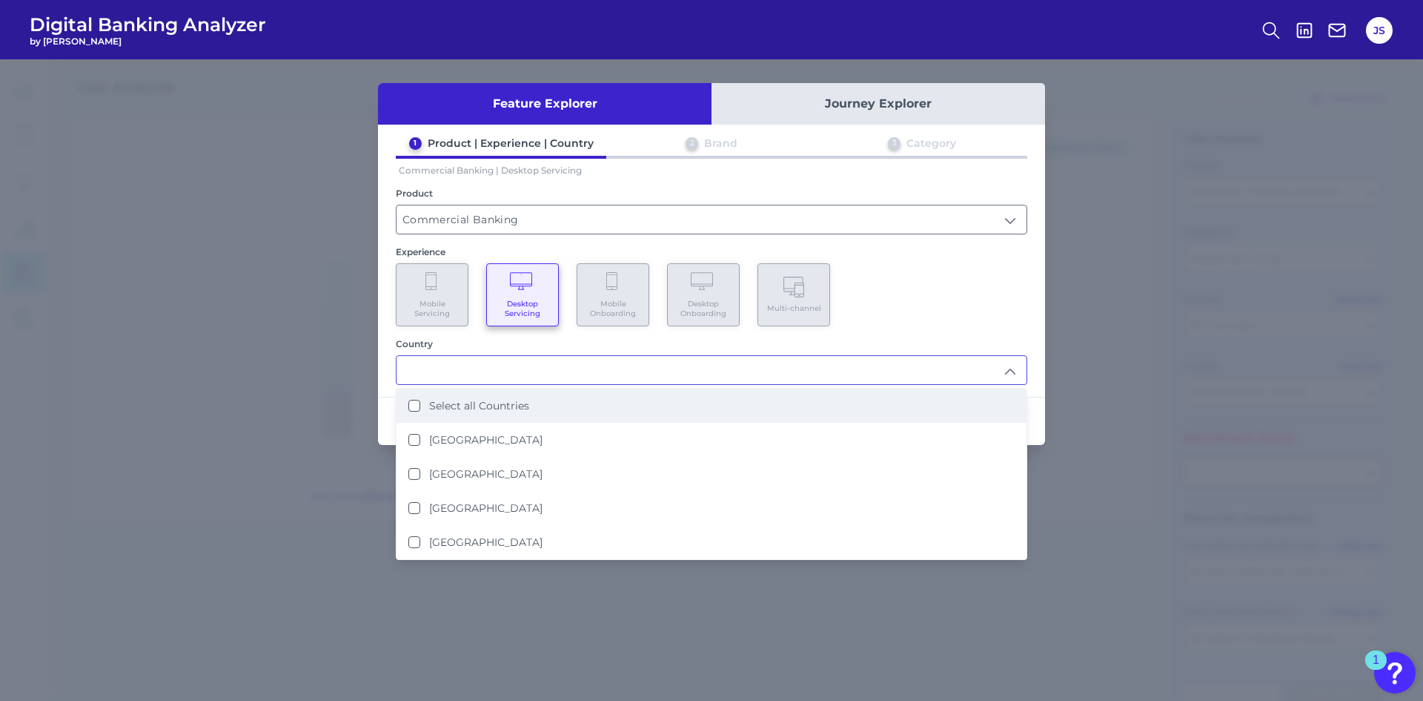
click at [409, 407] on Countries "Select all Countries" at bounding box center [415, 406] width 12 height 12
type input "Select all Countries"
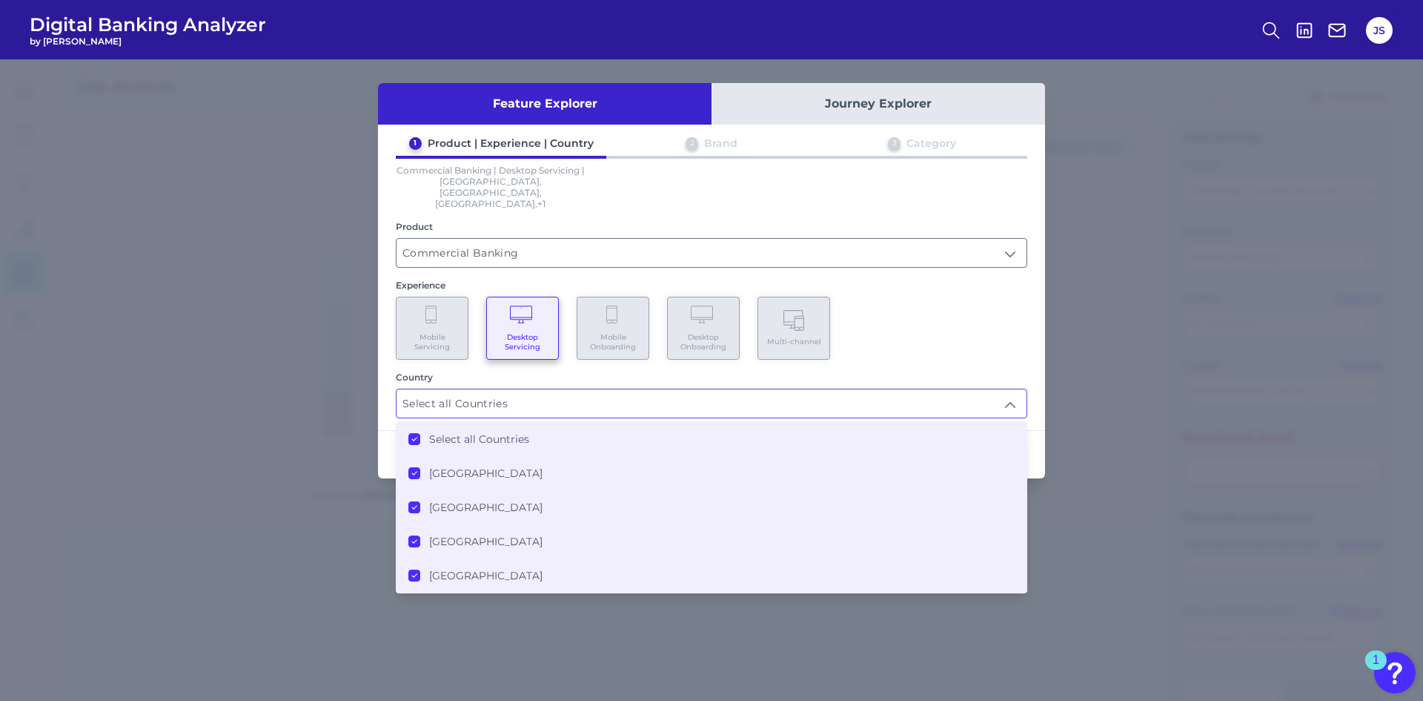
click at [374, 377] on div "Feature Explorer Journey Explorer 1 Product | Experience | Country 2 Brand 3 Ca…" at bounding box center [711, 379] width 1423 height 641
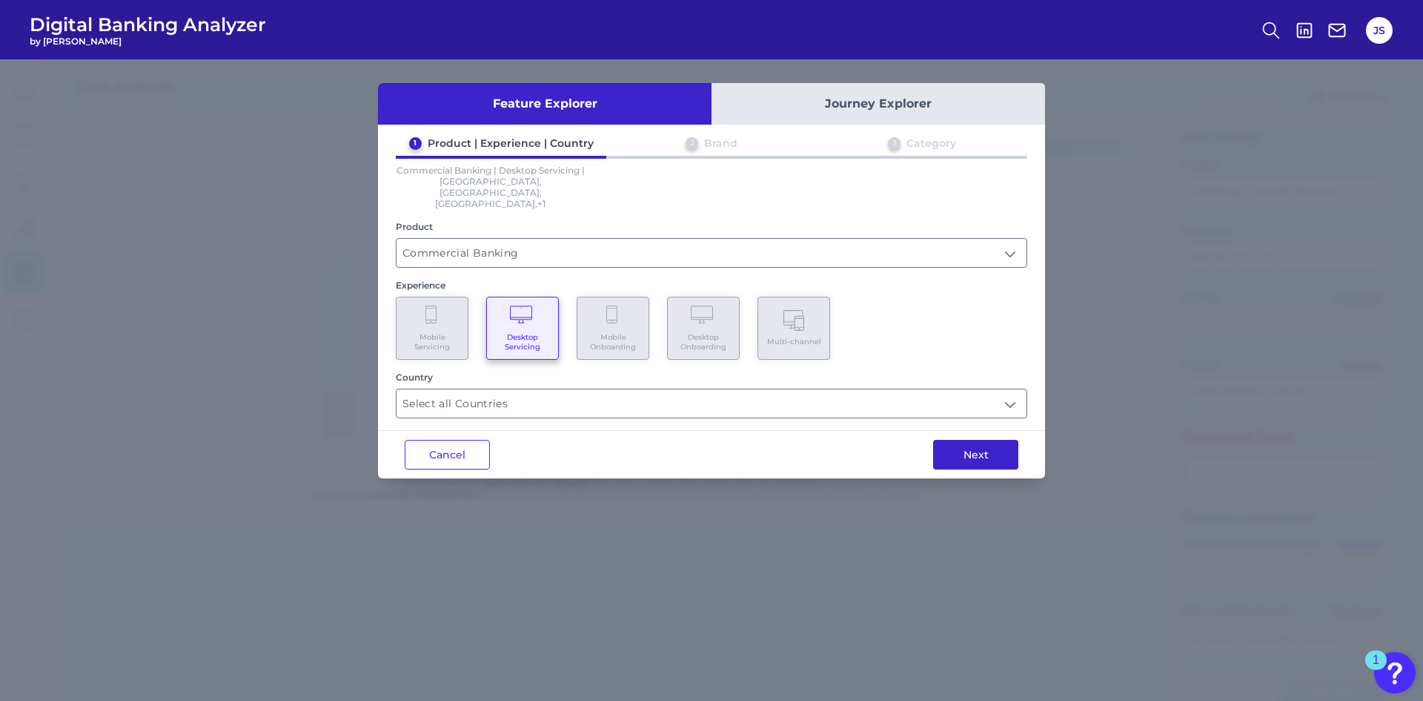
click at [972, 440] on button "Next" at bounding box center [975, 455] width 85 height 30
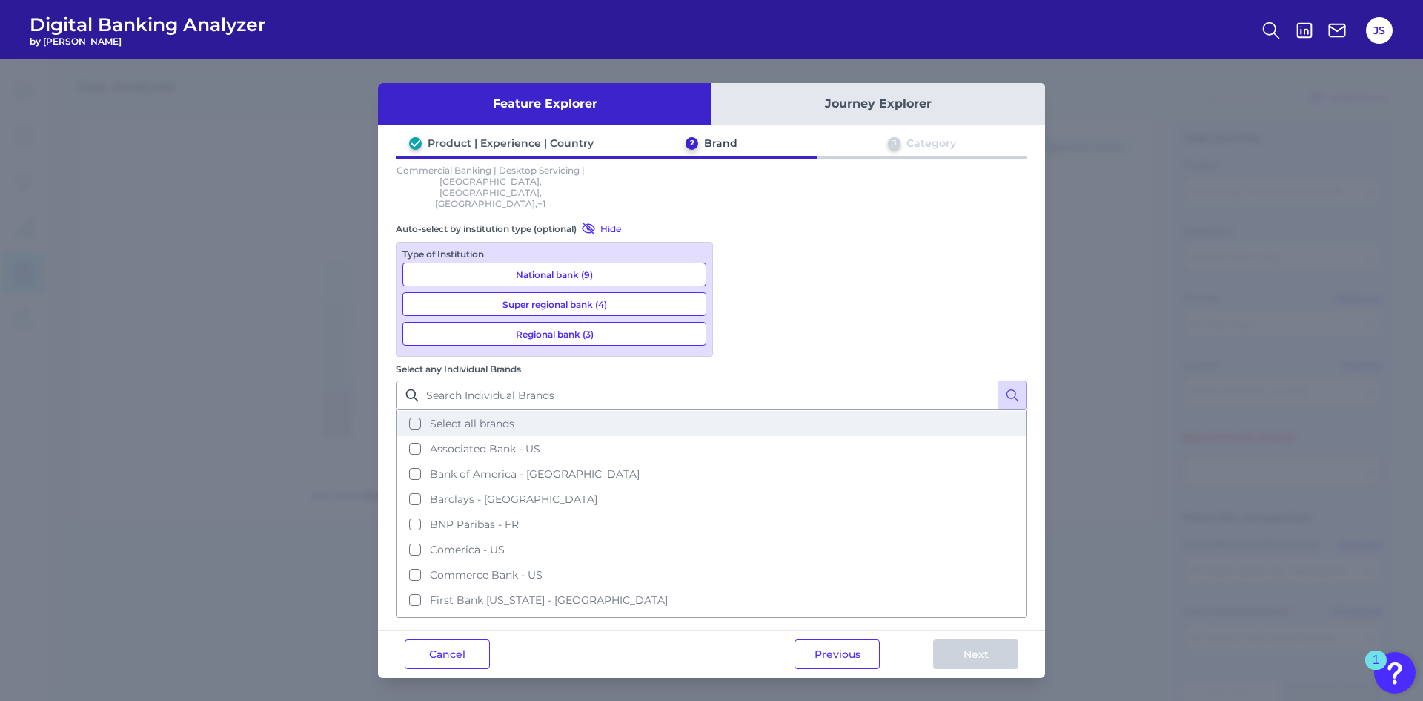
click at [741, 411] on button "Select all brands" at bounding box center [711, 423] width 629 height 25
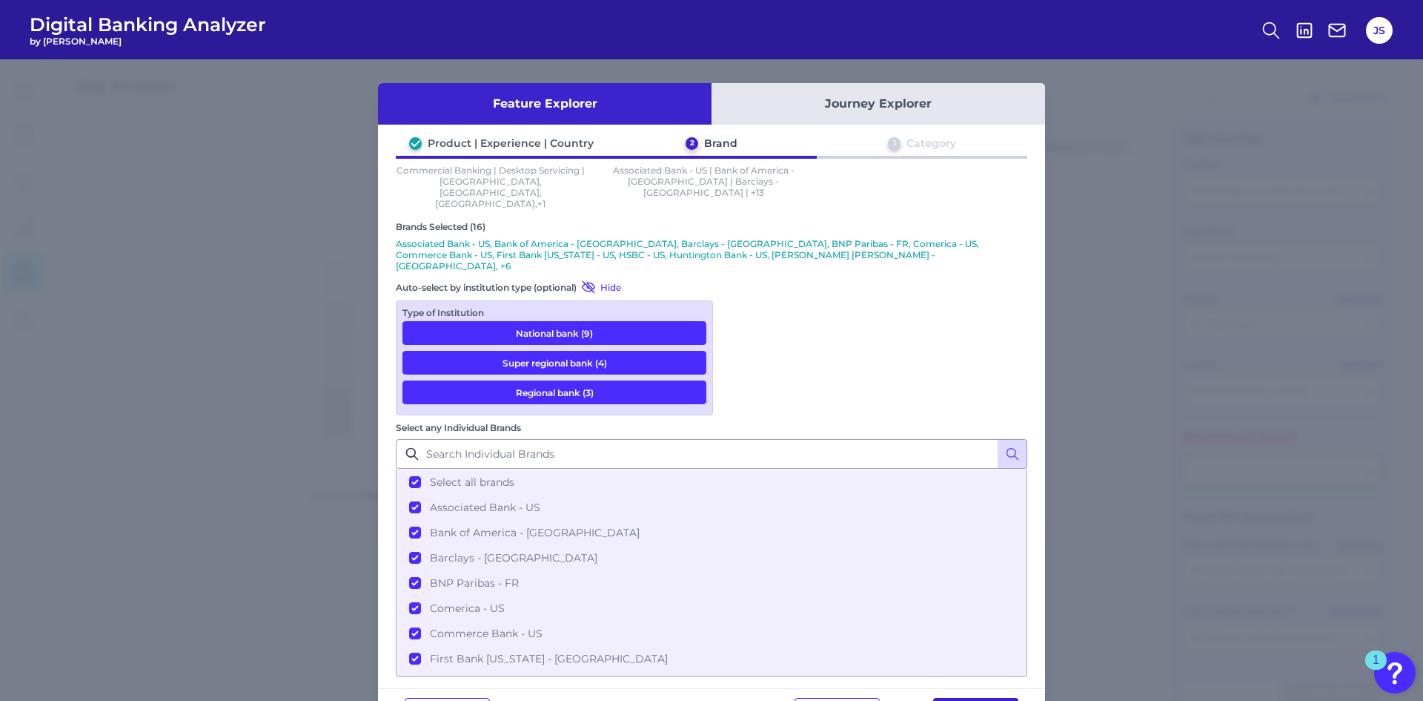
click at [963, 698] on button "Next" at bounding box center [975, 713] width 85 height 30
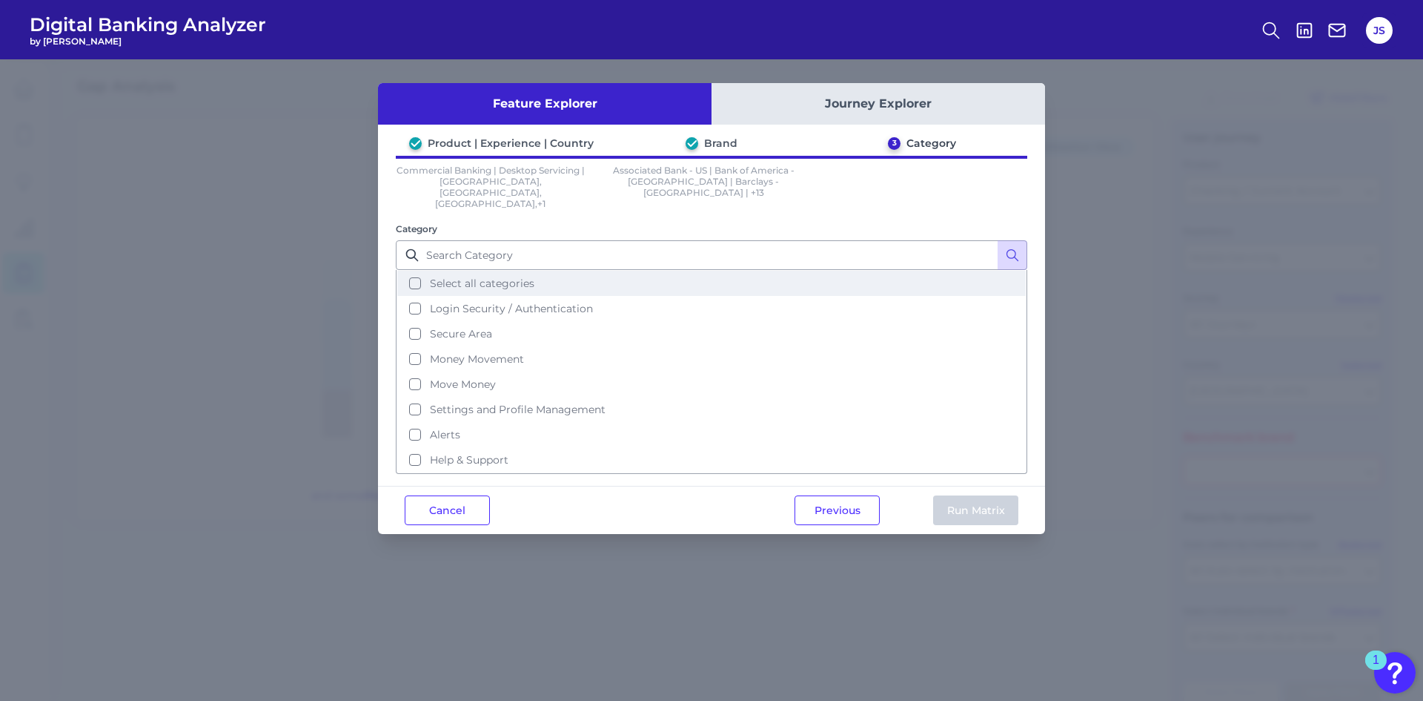
click at [415, 271] on button "Select all categories" at bounding box center [711, 283] width 629 height 25
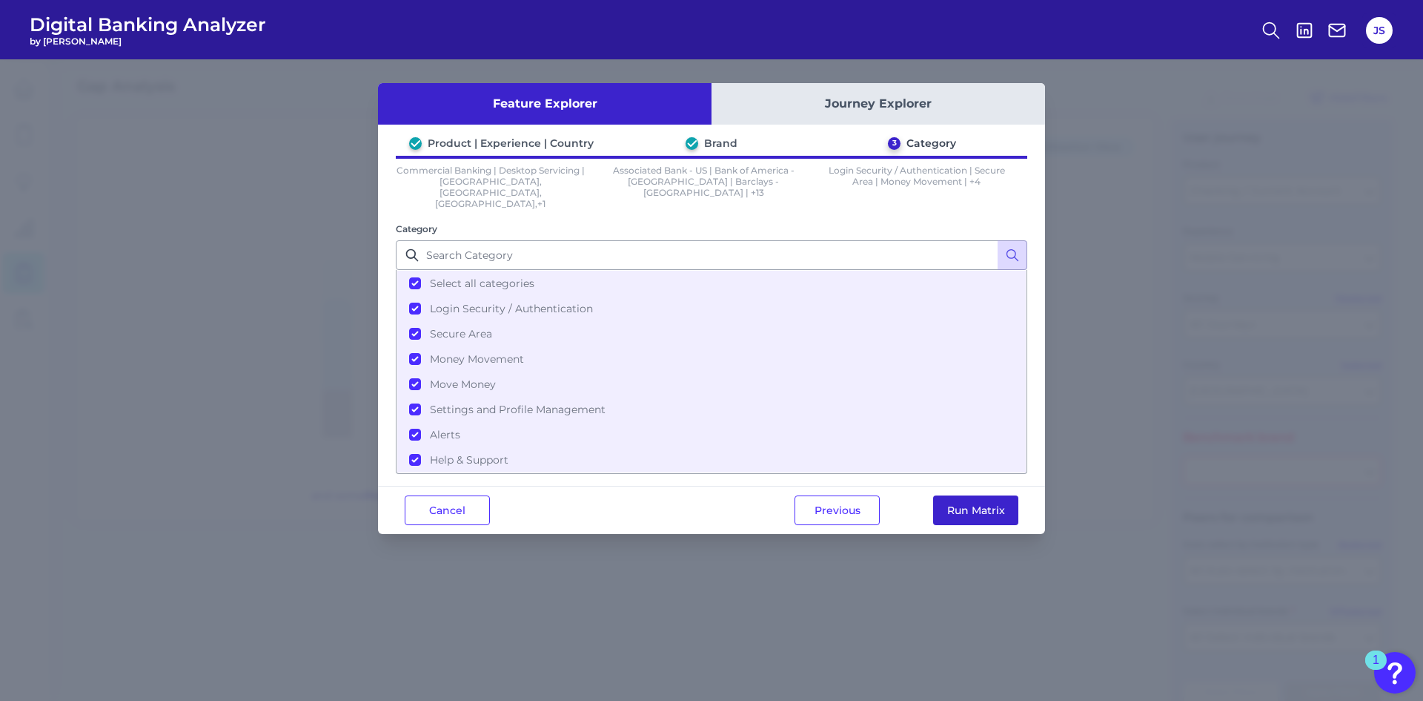
click at [972, 495] on button "Run Matrix" at bounding box center [975, 510] width 85 height 30
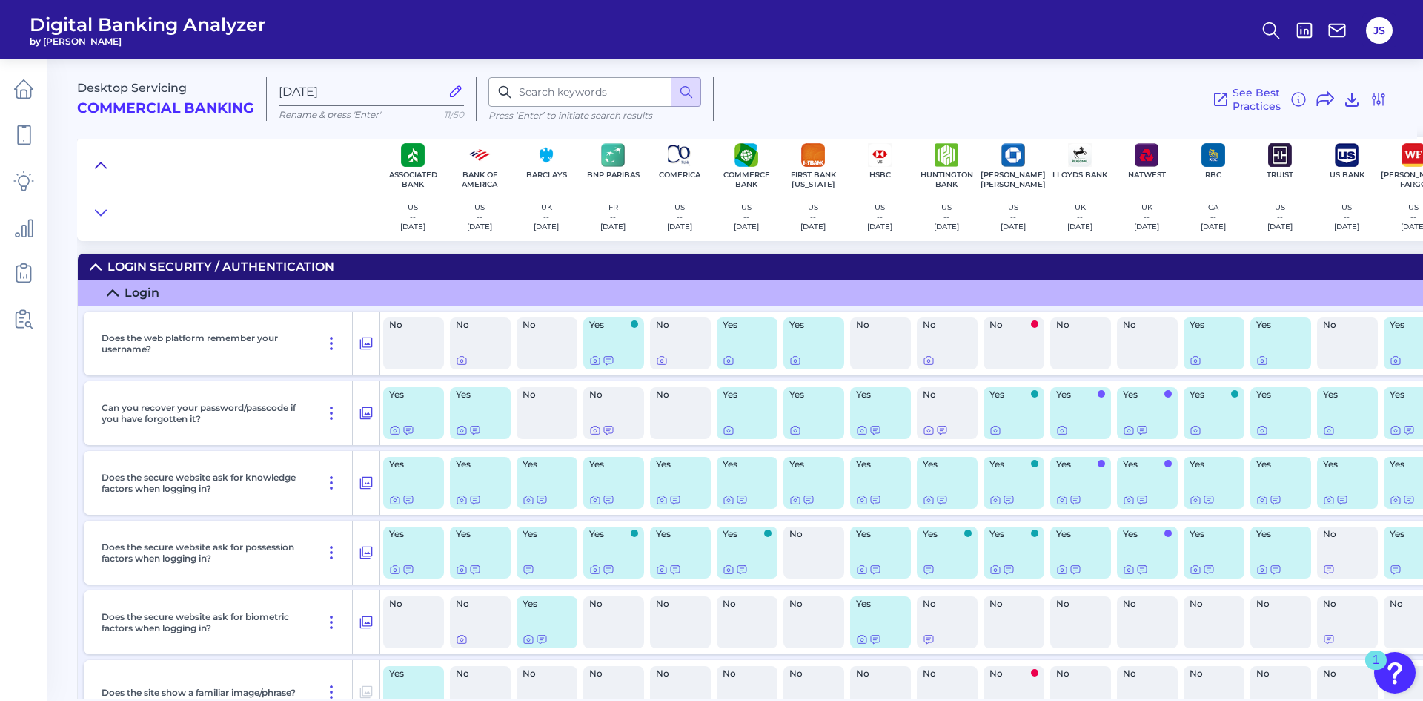
click at [97, 162] on icon at bounding box center [101, 165] width 12 height 15
